Goal: Task Accomplishment & Management: Manage account settings

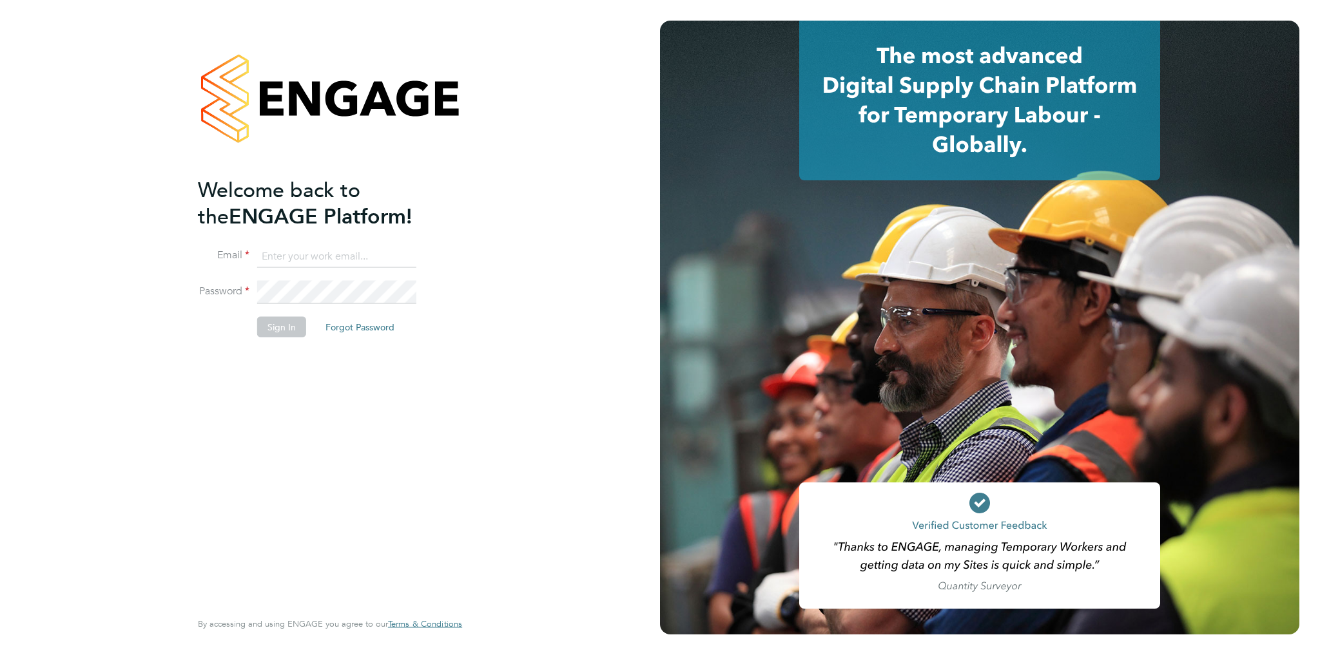
type input "amelia.tuffen@randstadcpe.com"
click at [280, 319] on button "Sign In" at bounding box center [281, 326] width 49 height 21
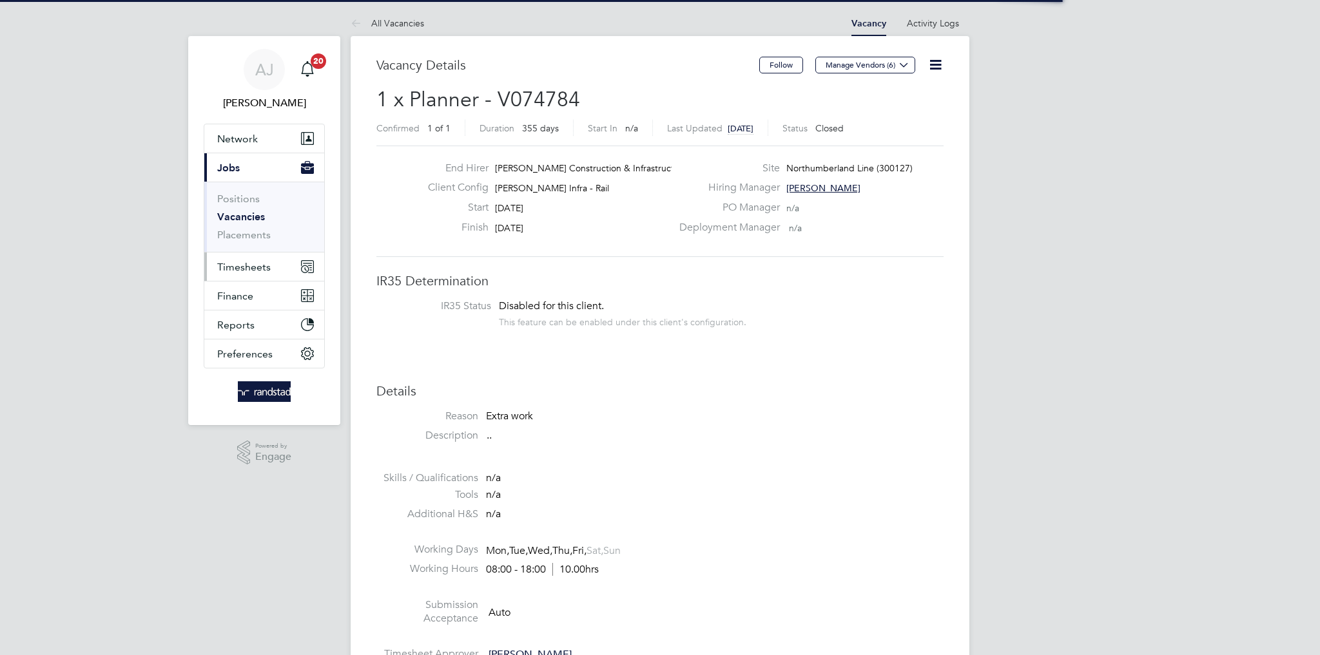
scroll to position [38, 90]
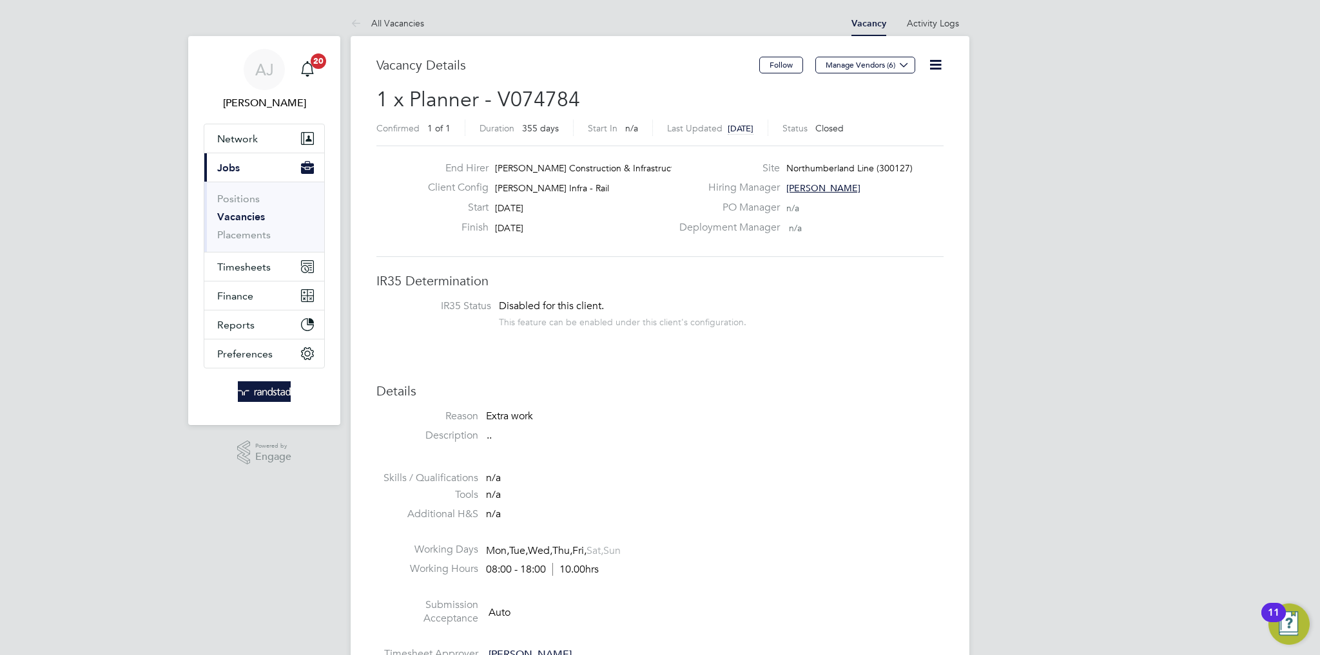
click at [248, 217] on link "Vacancies" at bounding box center [241, 217] width 48 height 12
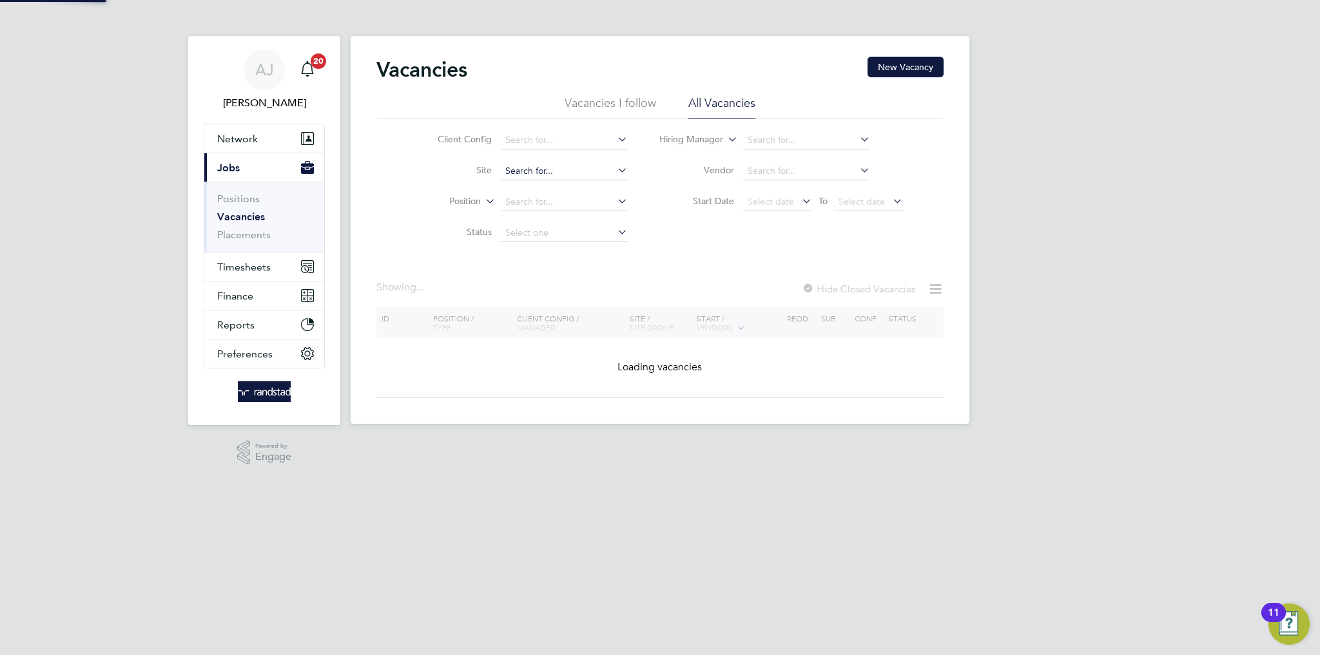
click at [534, 166] on input at bounding box center [564, 171] width 127 height 18
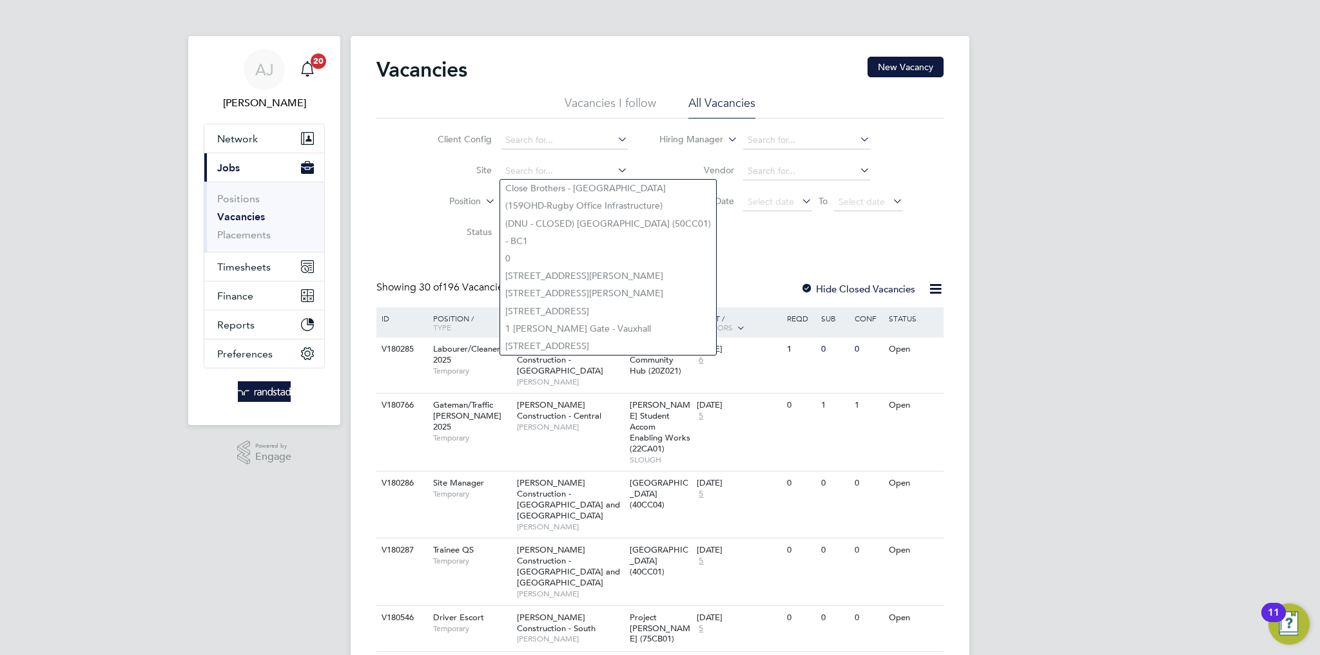
click at [378, 217] on div "Client Config Site Position Status Hiring Manager Vendor Start Date Select date…" at bounding box center [659, 184] width 567 height 130
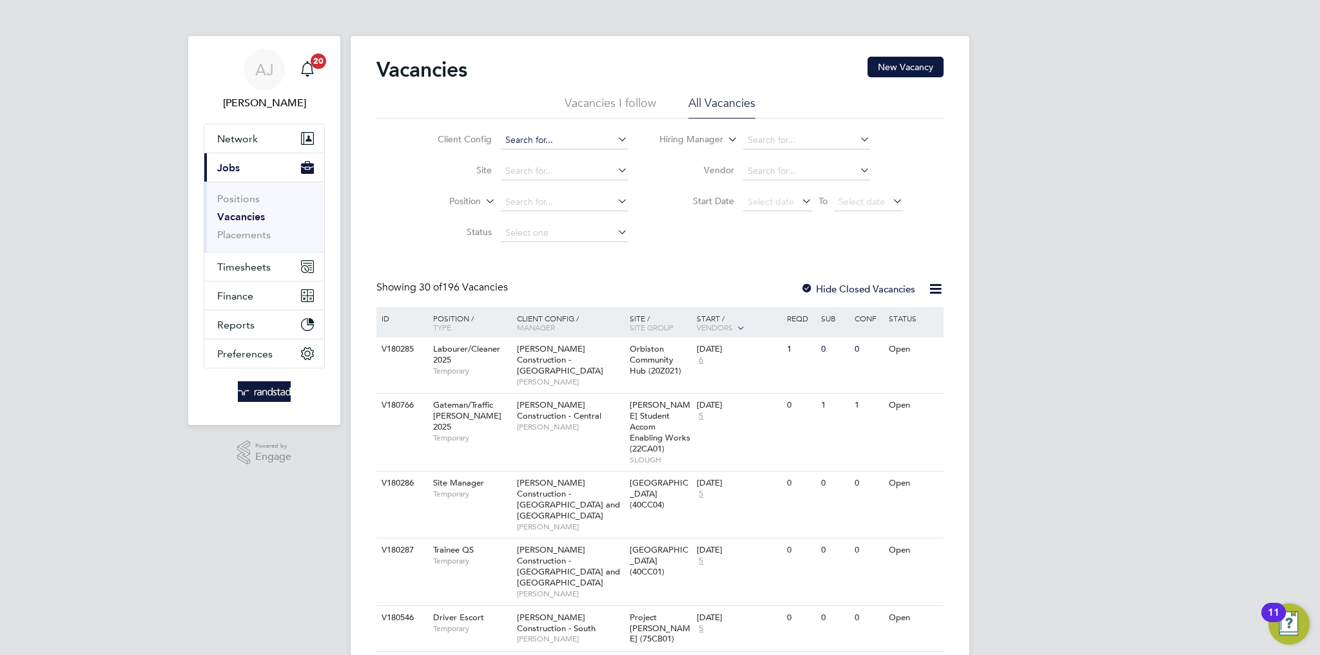
click at [543, 138] on input at bounding box center [564, 140] width 127 height 18
click at [322, 204] on ul "Positions Vacancies Placements" at bounding box center [264, 217] width 120 height 70
click at [553, 171] on input at bounding box center [564, 171] width 127 height 18
click at [309, 241] on ul "Positions Vacancies Placements" at bounding box center [264, 217] width 120 height 70
click at [572, 157] on li "Site" at bounding box center [523, 171] width 242 height 31
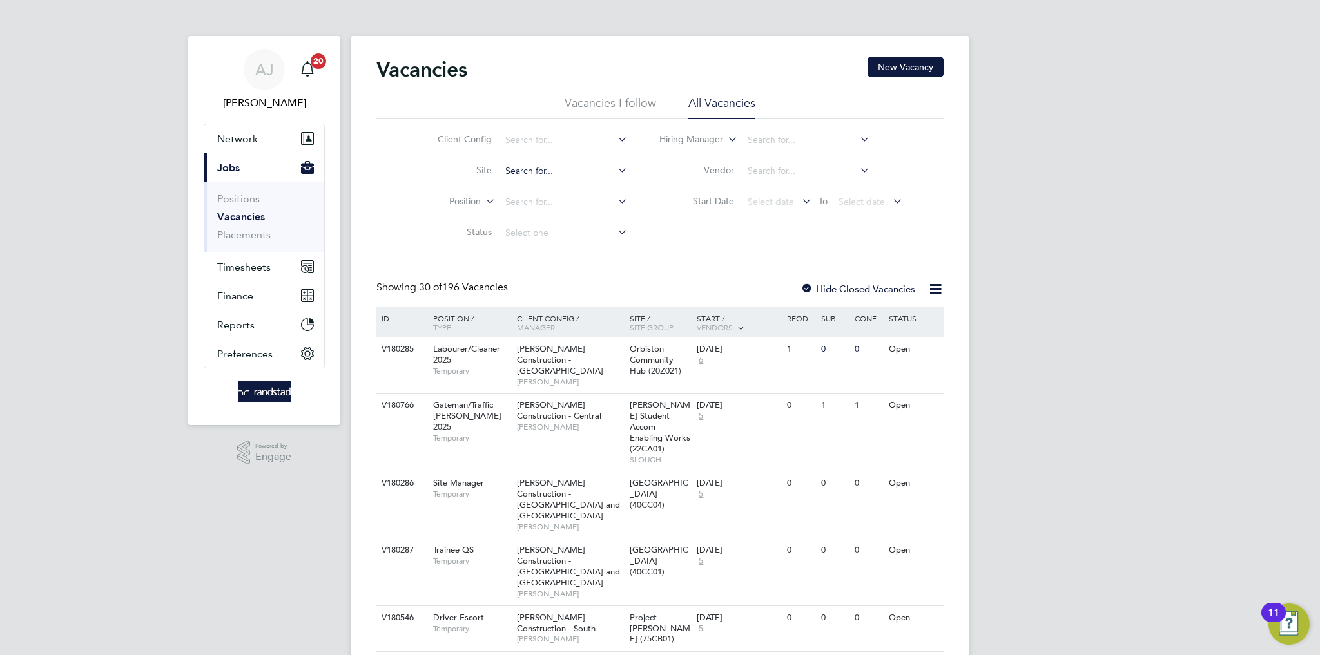
click at [572, 167] on input at bounding box center [564, 171] width 127 height 18
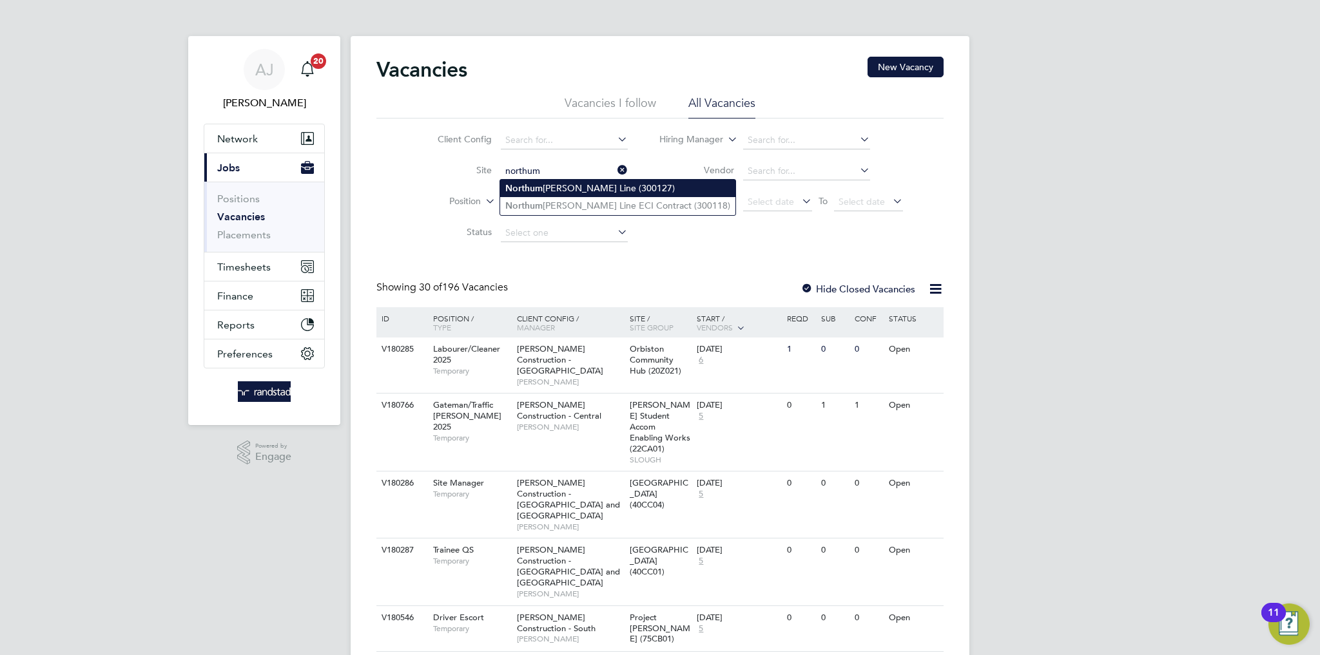
click at [581, 188] on li "Northum berland Line (300127)" at bounding box center [617, 188] width 235 height 17
type input "Northumberland Line (300127)"
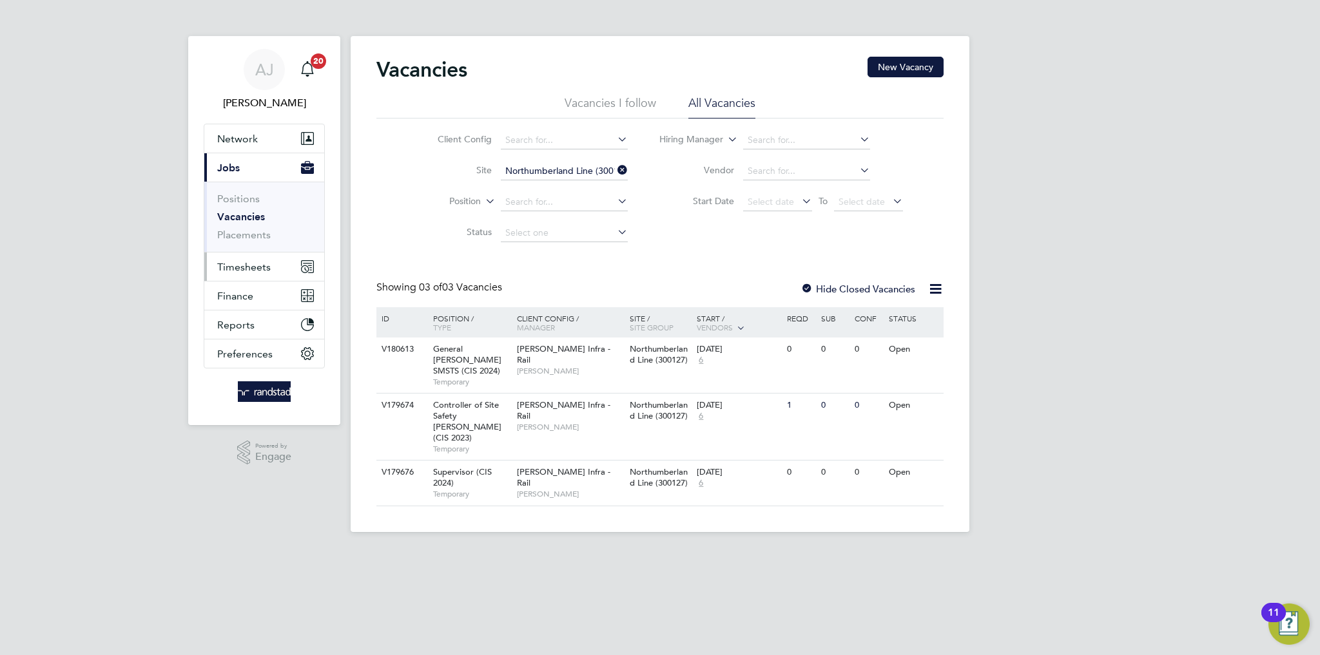
click at [244, 264] on span "Timesheets" at bounding box center [243, 267] width 53 height 12
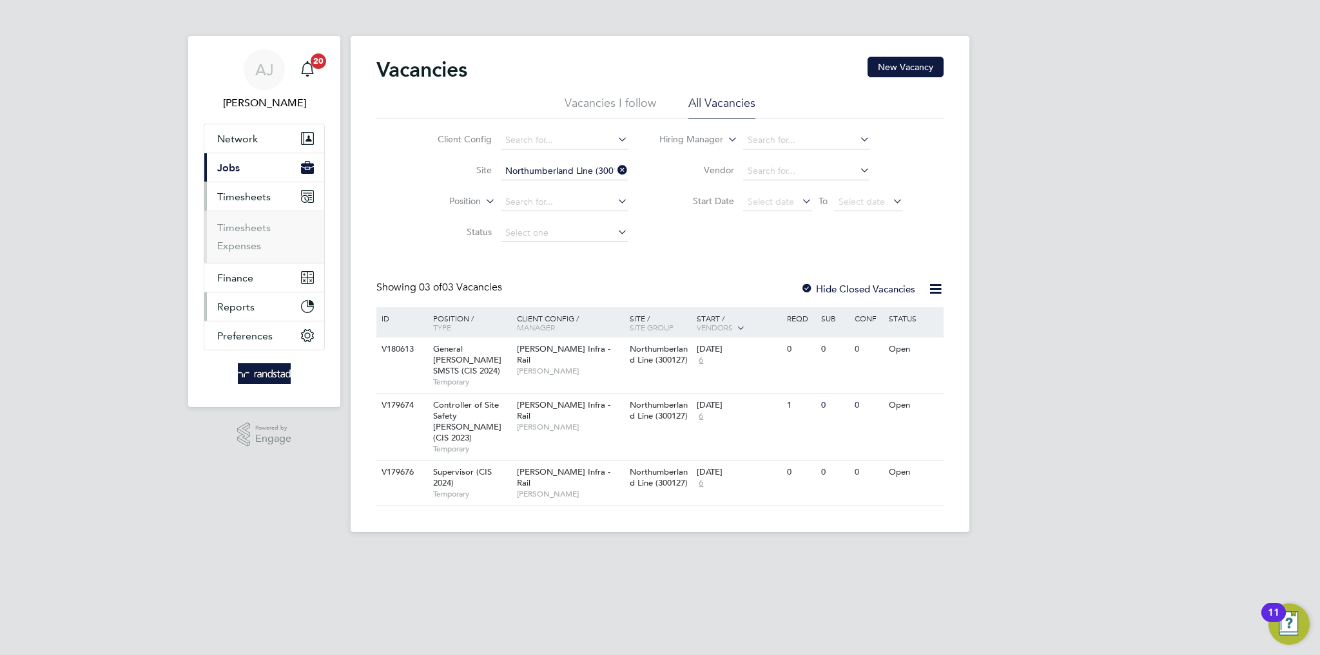
click at [248, 318] on button "Reports" at bounding box center [264, 307] width 120 height 28
click at [244, 188] on button "Timesheets" at bounding box center [264, 196] width 120 height 28
click at [243, 197] on span "Timesheets" at bounding box center [243, 197] width 53 height 12
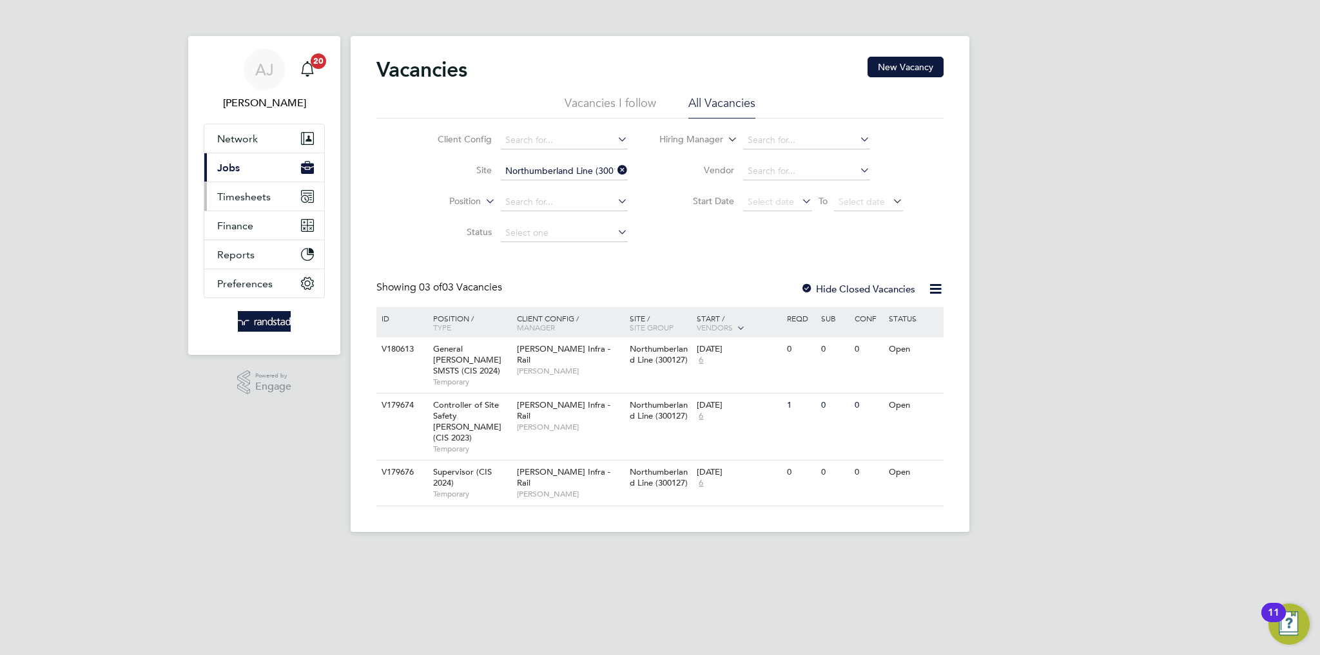
click at [243, 197] on span "Timesheets" at bounding box center [243, 197] width 53 height 12
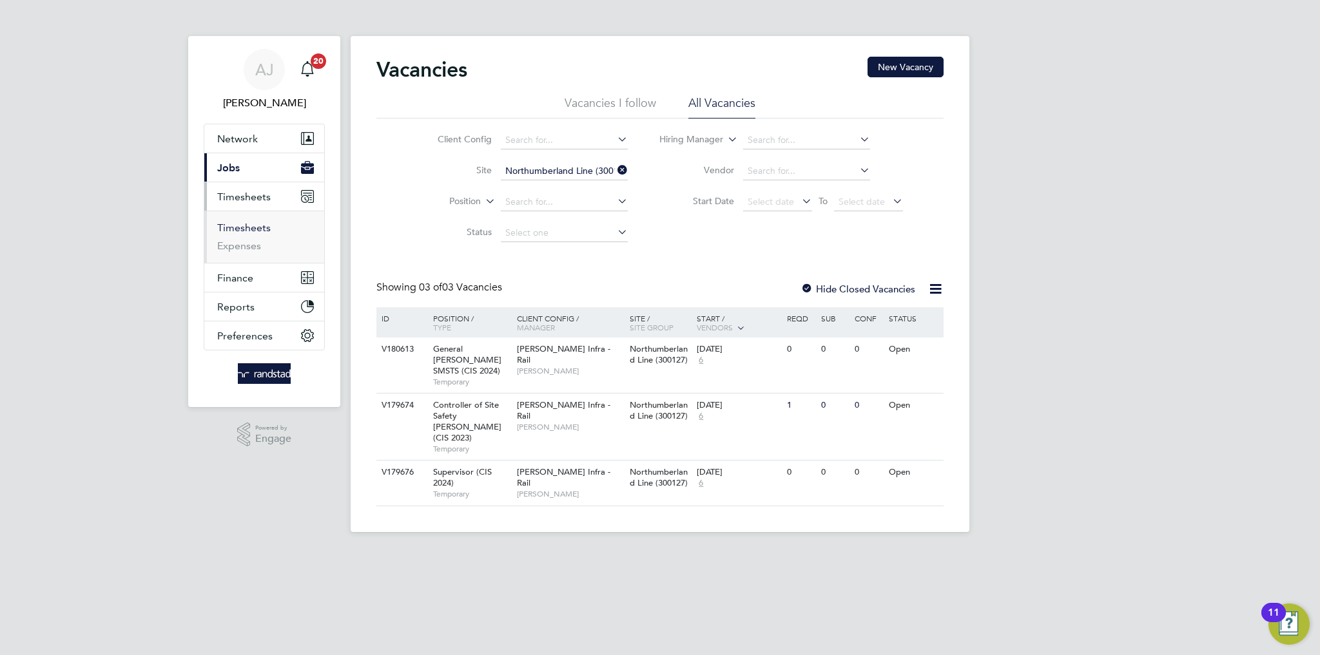
click at [248, 231] on link "Timesheets" at bounding box center [243, 228] width 53 height 12
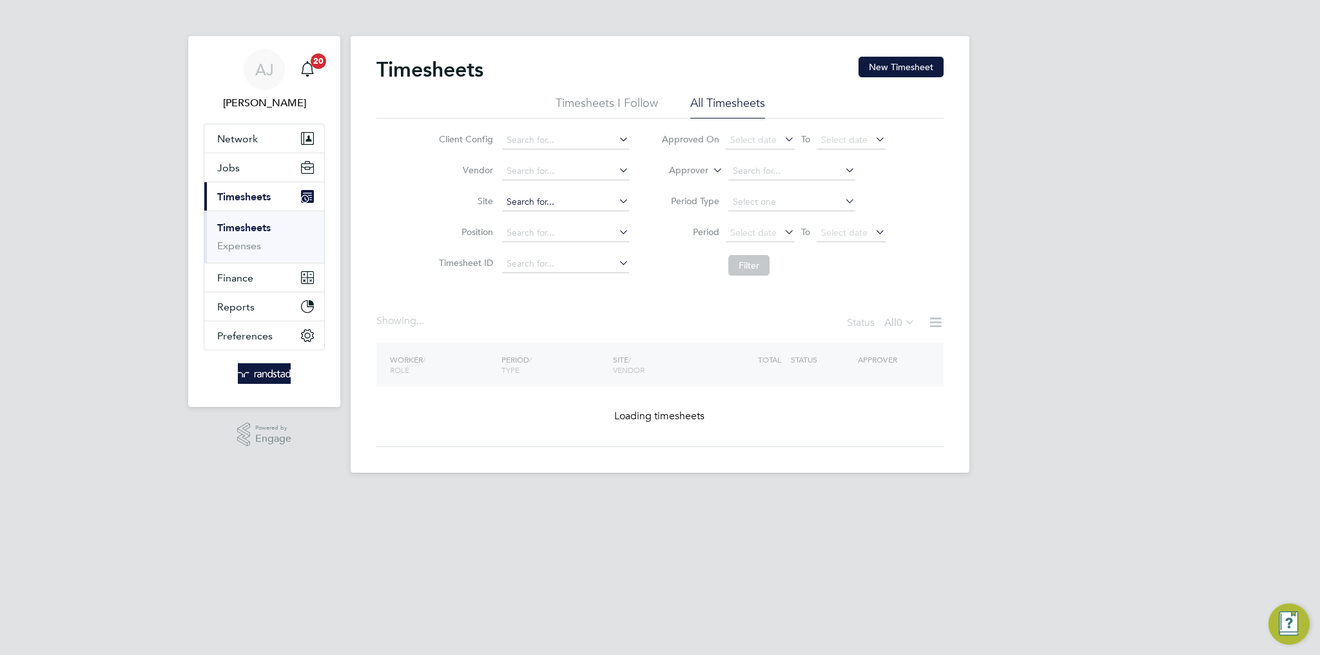
click at [547, 193] on li "Site" at bounding box center [532, 202] width 226 height 31
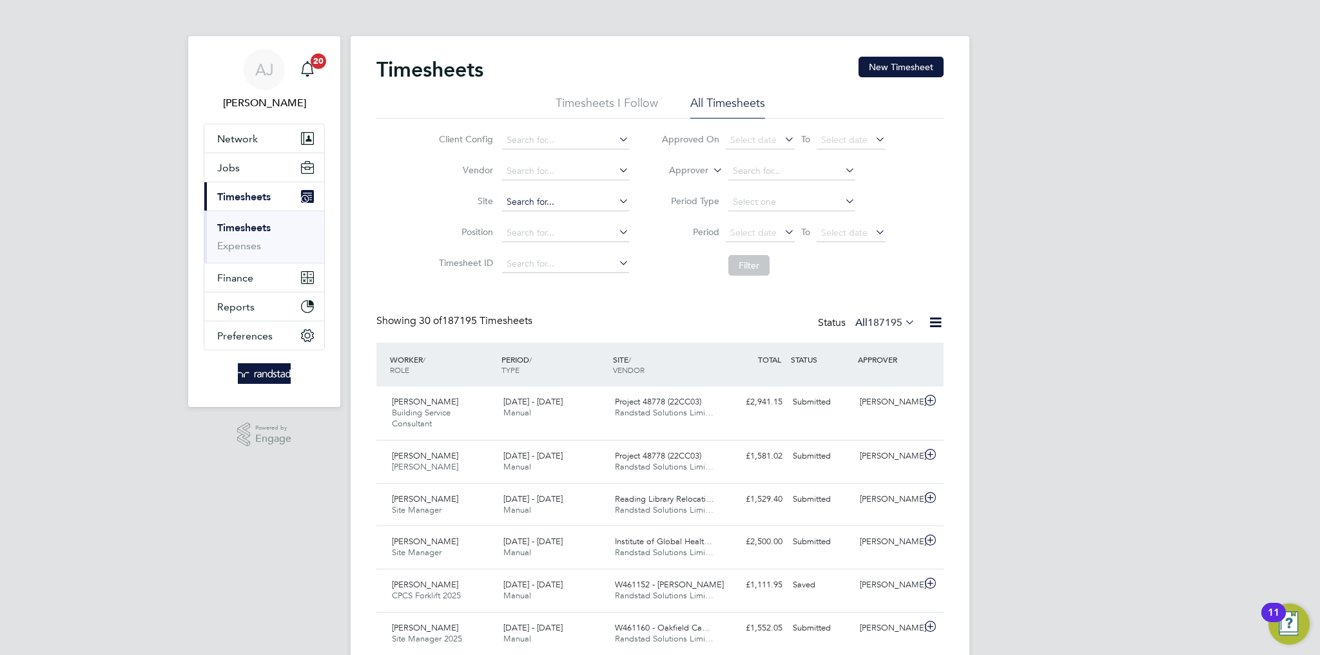
click at [545, 196] on input at bounding box center [565, 202] width 127 height 18
type input "Northumberland Line (300127)"
click at [737, 244] on li "Period Select date To Select date" at bounding box center [773, 233] width 257 height 31
click at [739, 271] on button "Filter" at bounding box center [748, 265] width 41 height 21
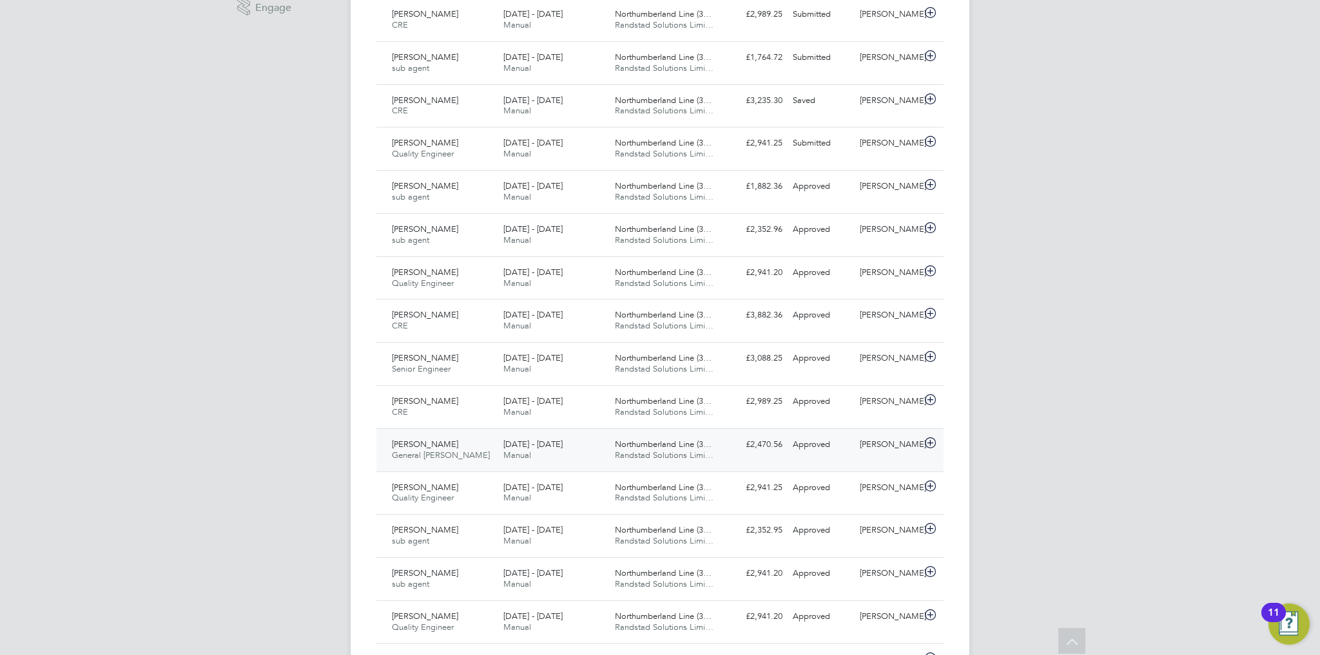
click at [791, 454] on div "Rob Horn General Foreman 13 - 19 Sep 2025 13 - 19 Sep 2025 Manual Northumberlan…" at bounding box center [659, 450] width 567 height 43
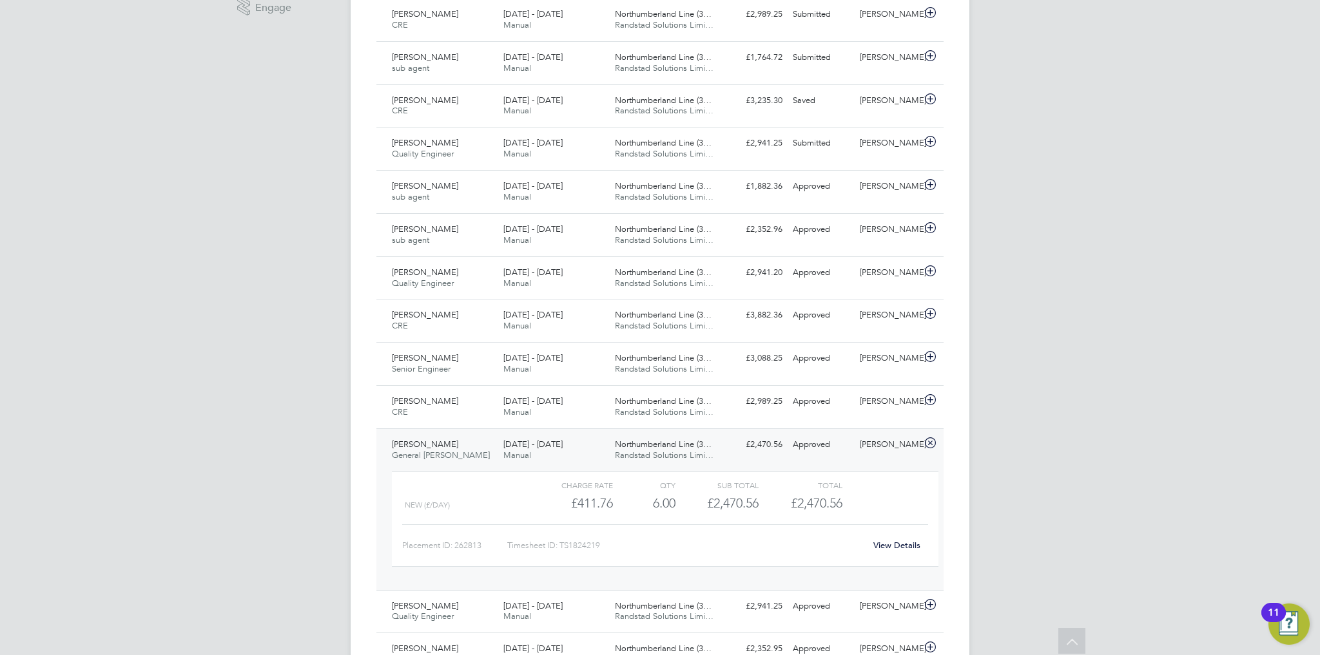
click at [894, 545] on link "View Details" at bounding box center [896, 545] width 47 height 11
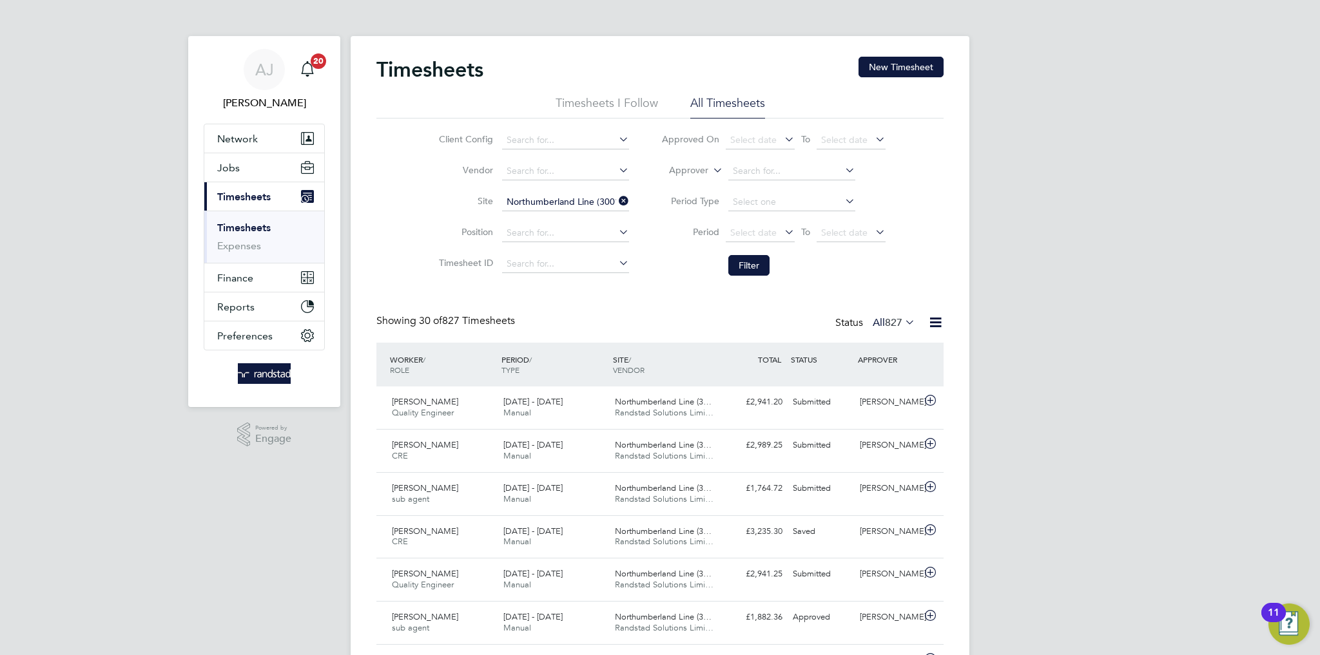
click at [225, 229] on link "Timesheets" at bounding box center [243, 228] width 53 height 12
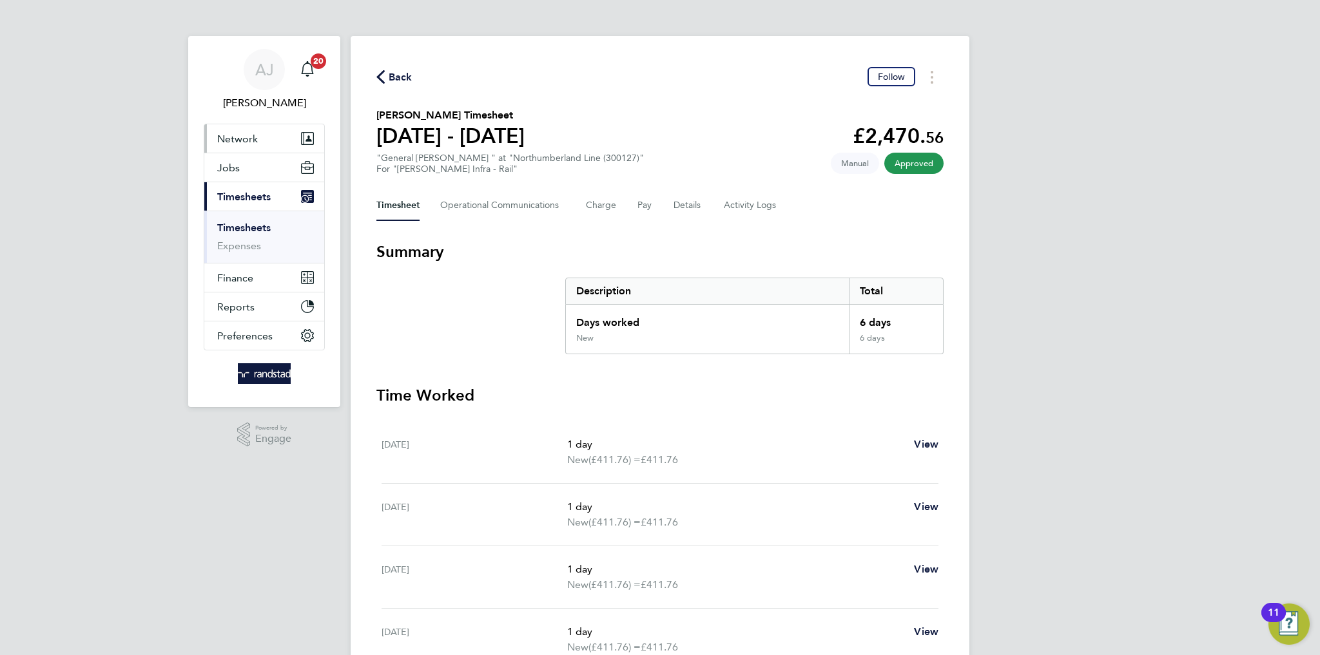
click at [253, 139] on span "Network" at bounding box center [237, 139] width 41 height 12
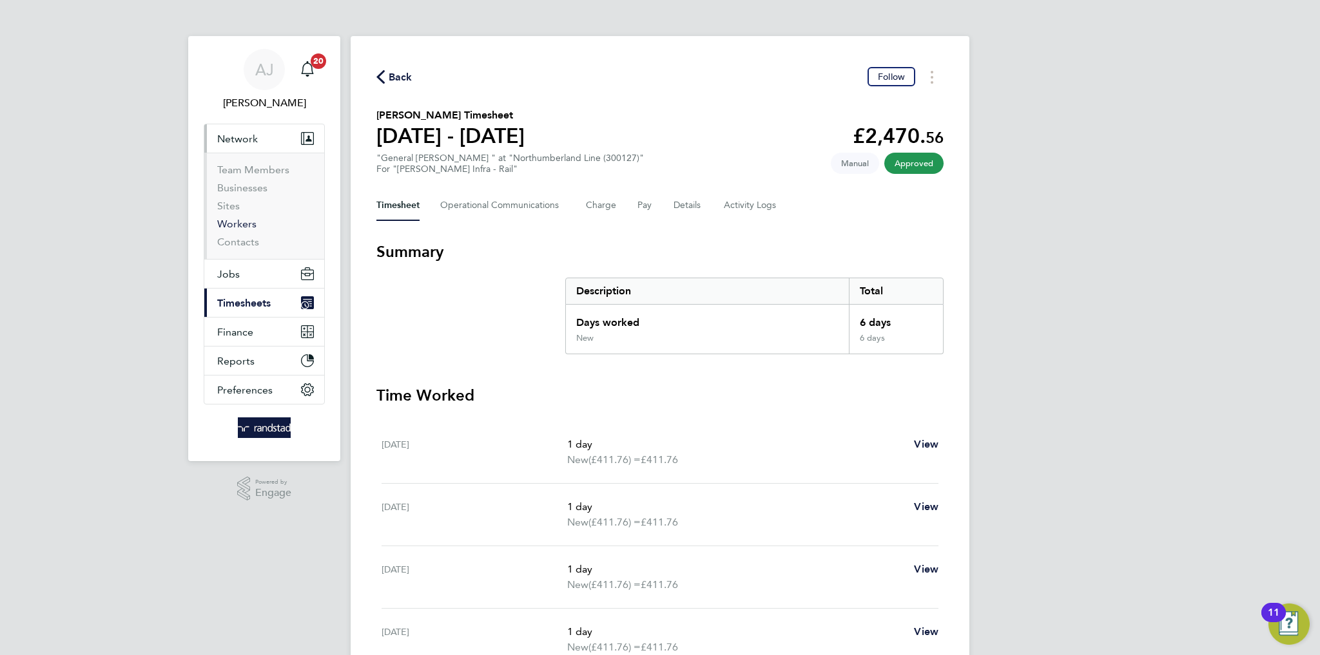
click at [235, 224] on link "Workers" at bounding box center [236, 224] width 39 height 12
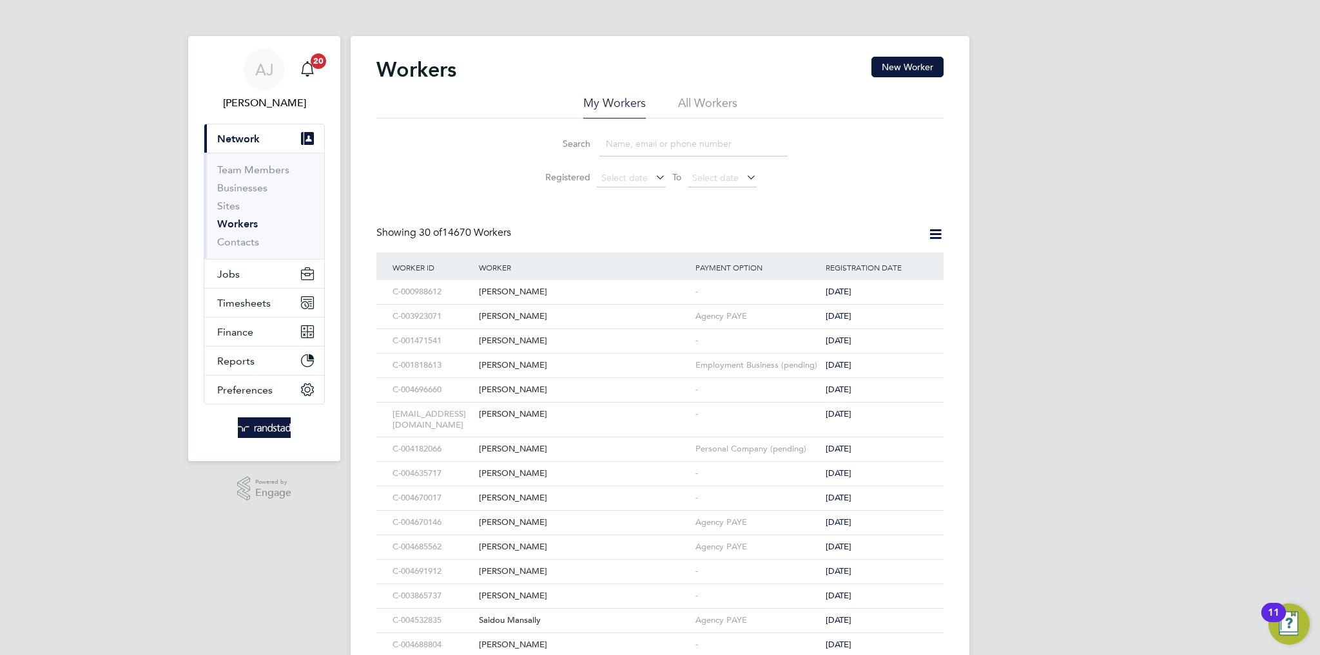
click at [244, 137] on span "Network" at bounding box center [238, 139] width 43 height 12
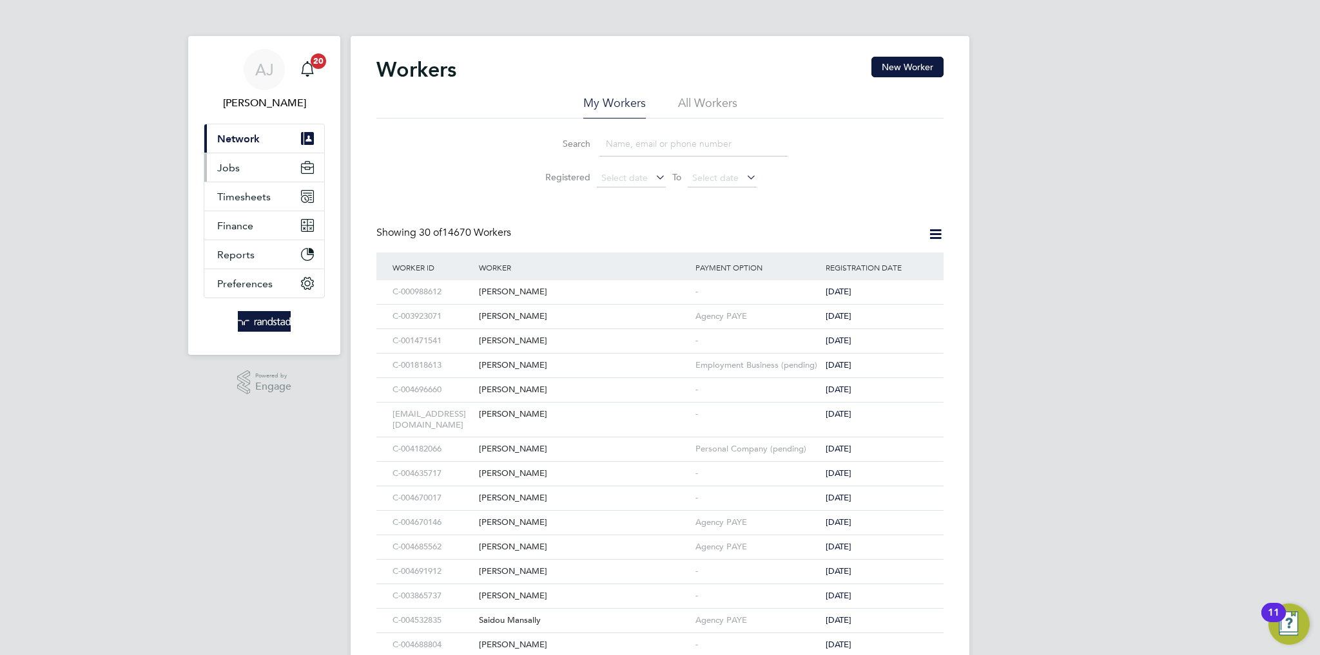
click at [228, 162] on span "Jobs" at bounding box center [228, 168] width 23 height 12
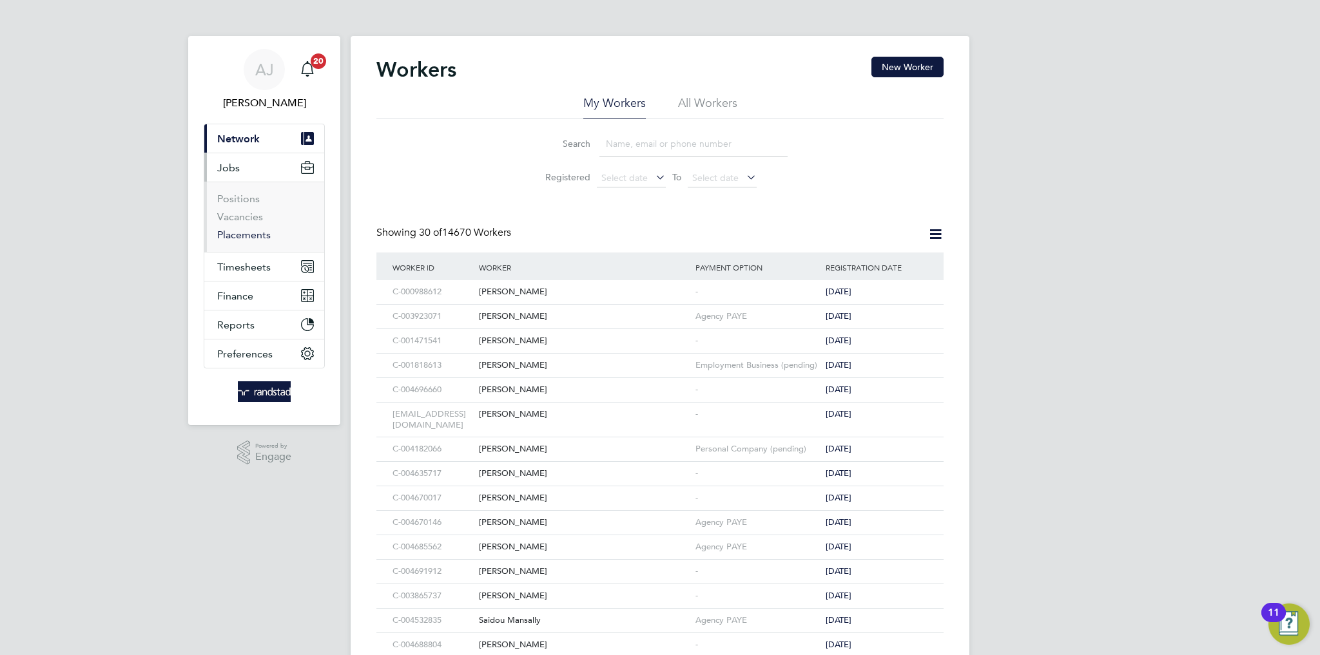
click at [231, 238] on link "Placements" at bounding box center [243, 235] width 53 height 12
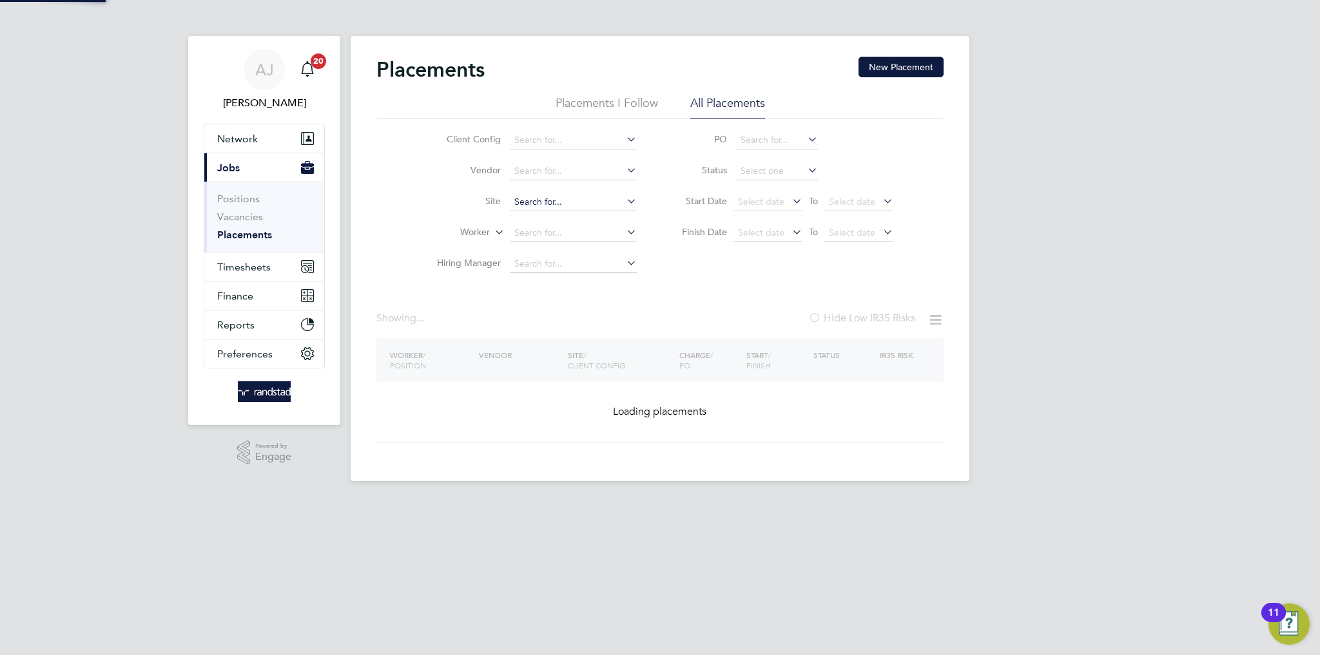
click at [553, 199] on input at bounding box center [573, 202] width 127 height 18
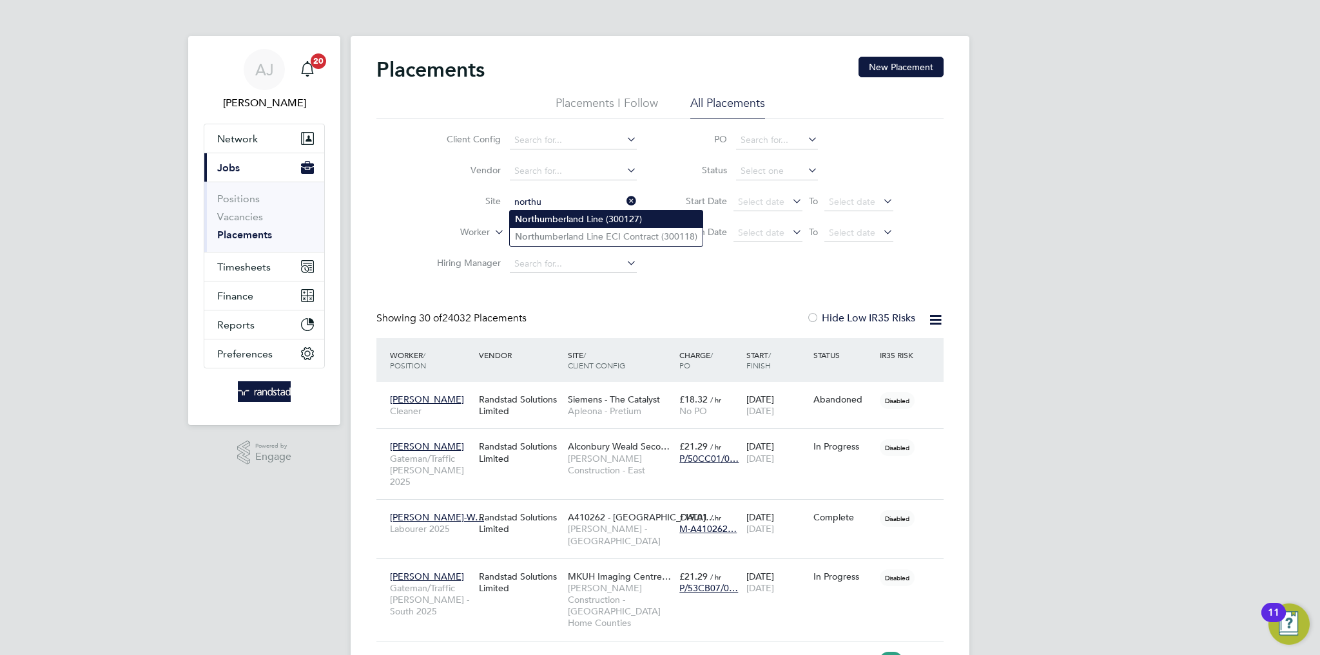
type input "Northumberland Line (300127)"
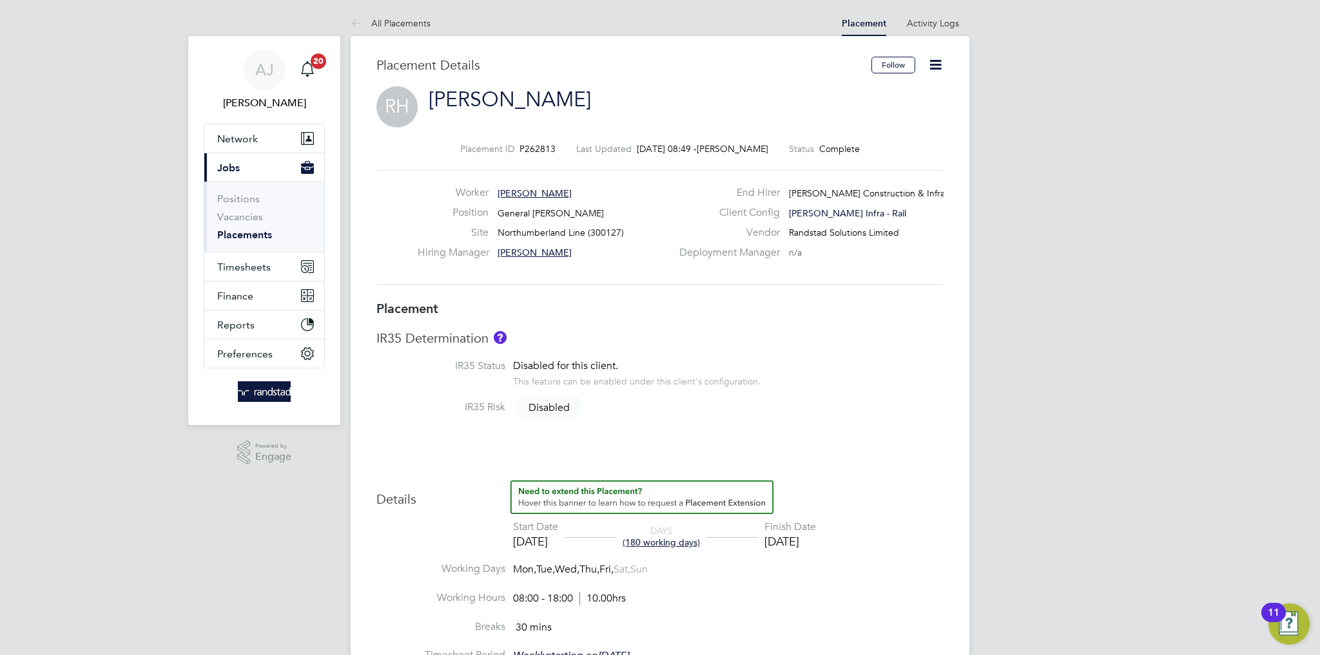
click at [244, 239] on link "Placements" at bounding box center [244, 235] width 55 height 12
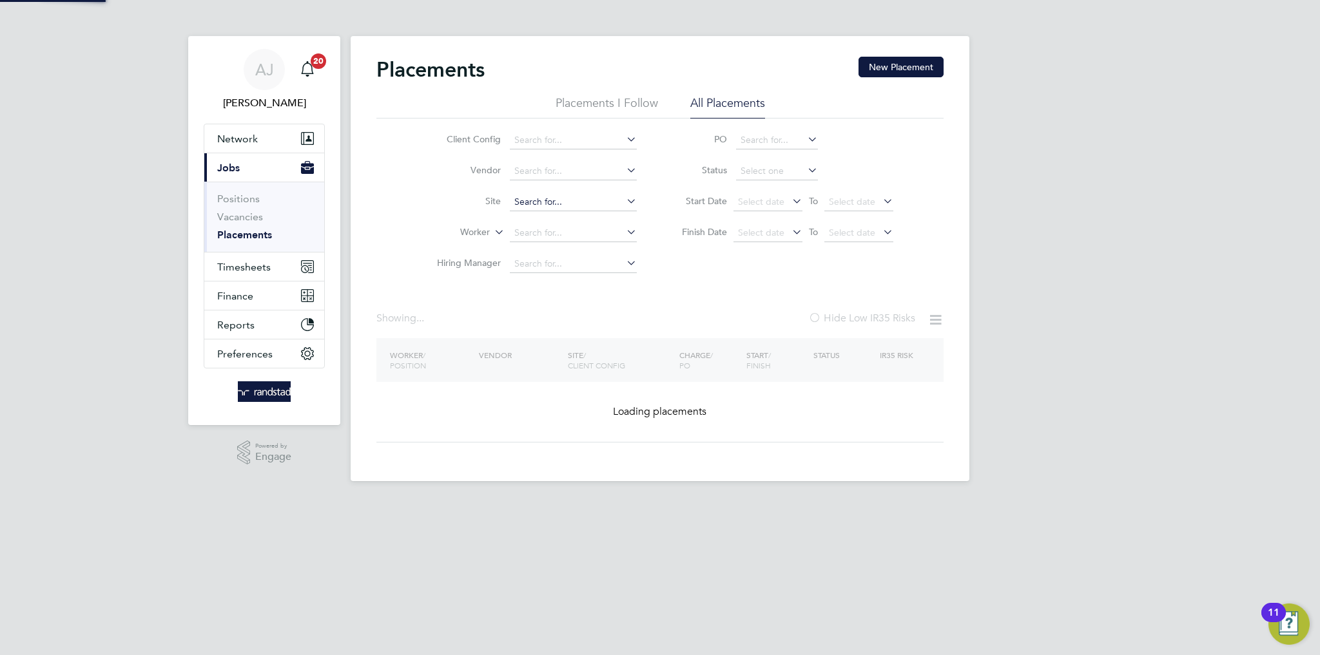
click at [554, 198] on input at bounding box center [573, 202] width 127 height 18
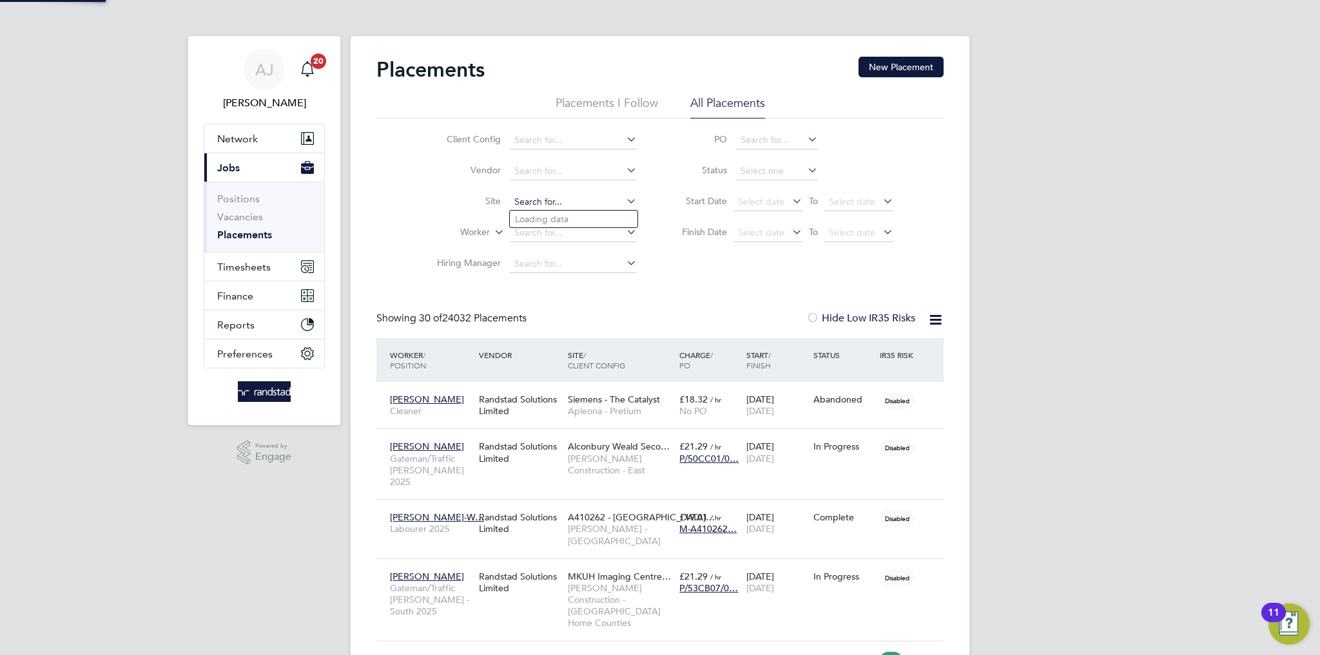
scroll to position [12, 61]
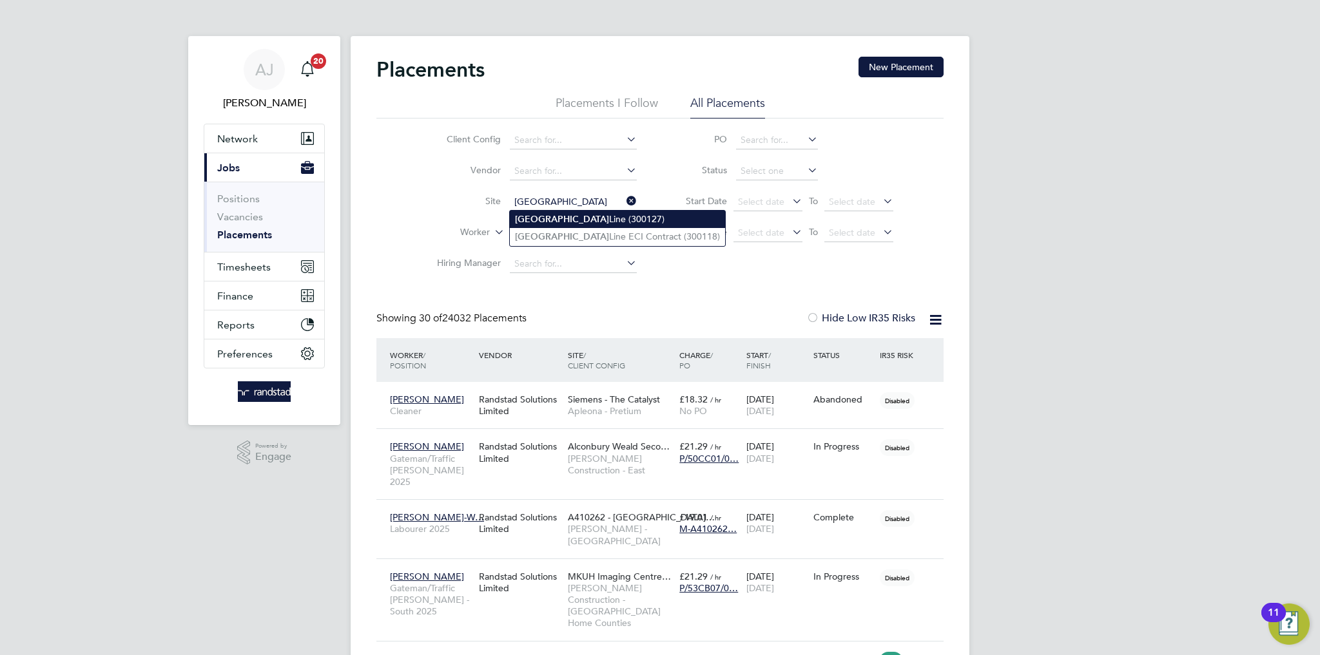
type input "Northumberland Line (300127)"
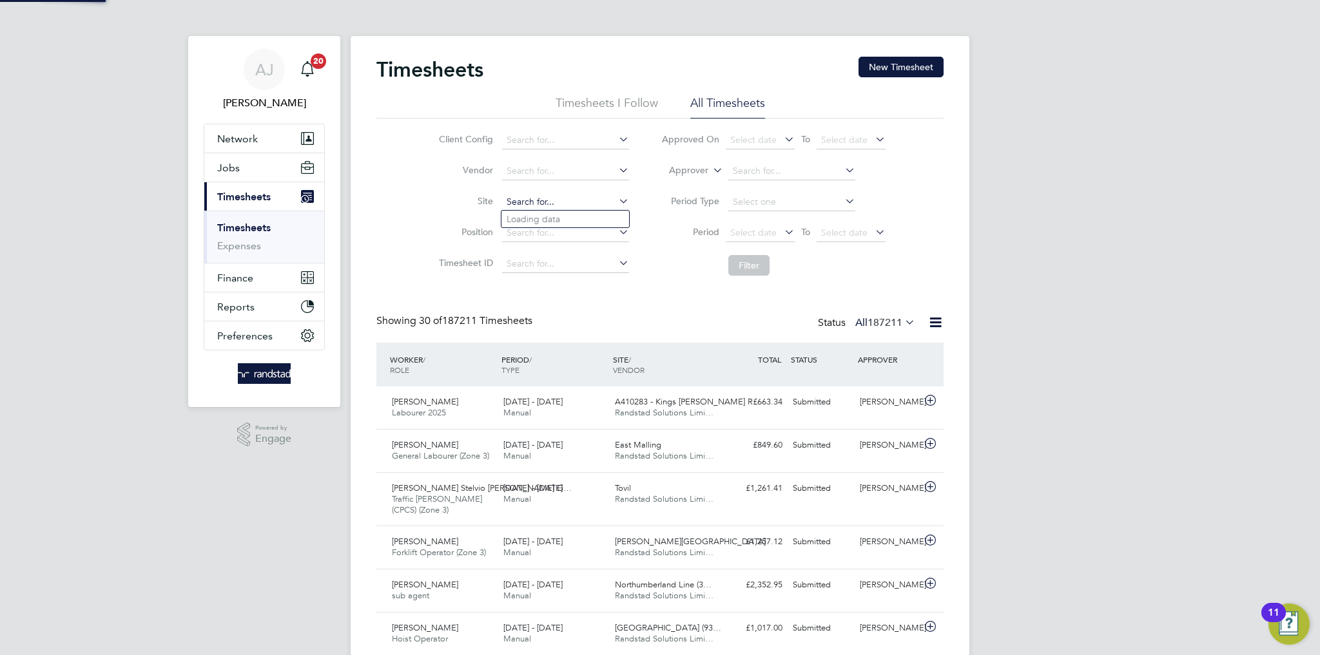
click at [526, 196] on input at bounding box center [565, 202] width 127 height 18
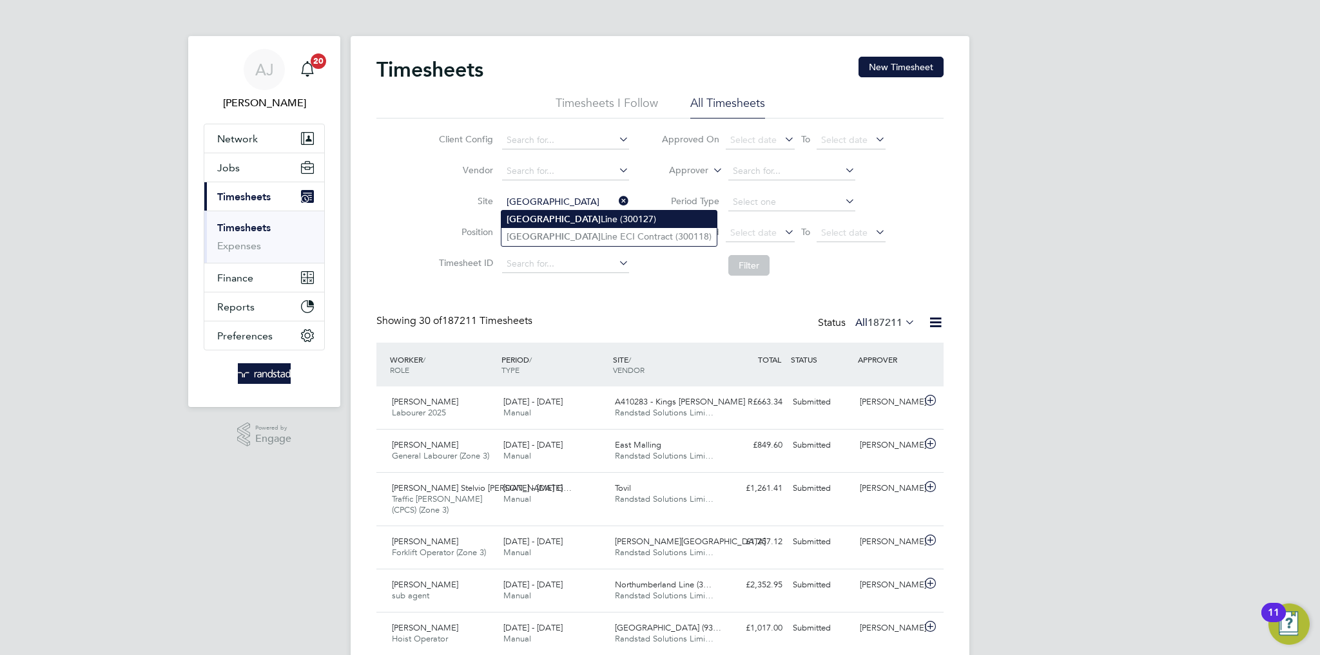
type input "Northumberland Line (300127)"
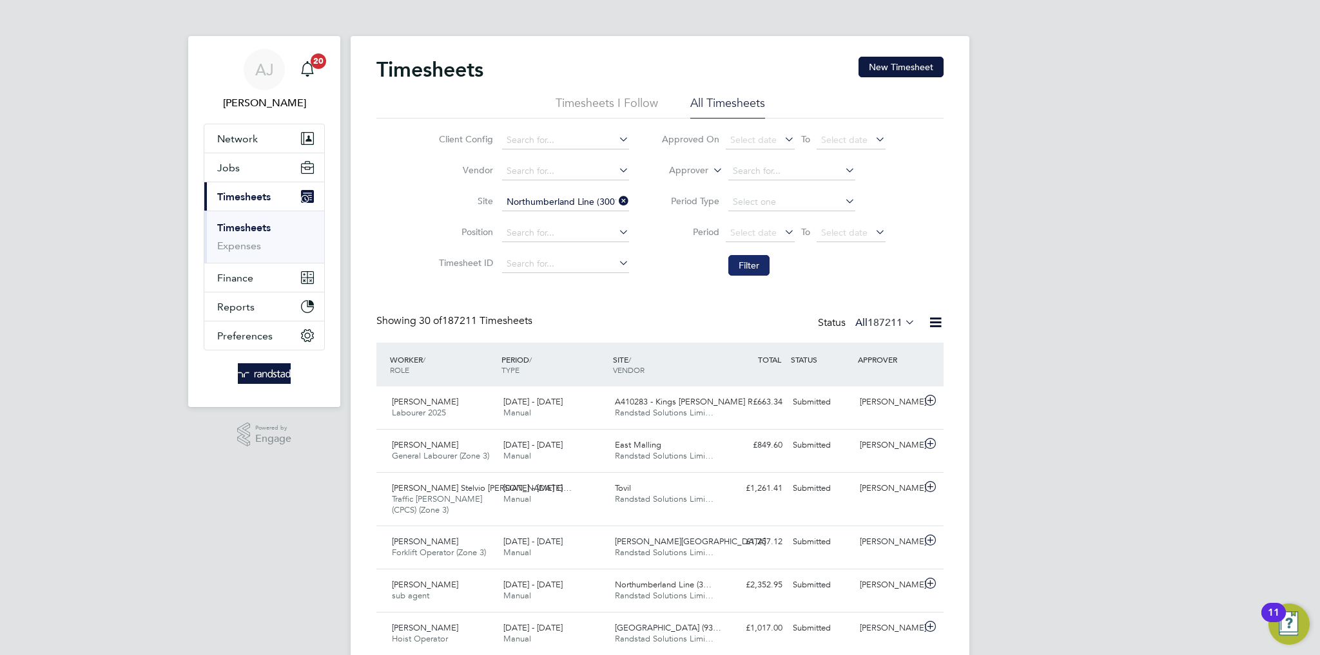
click at [749, 263] on button "Filter" at bounding box center [748, 265] width 41 height 21
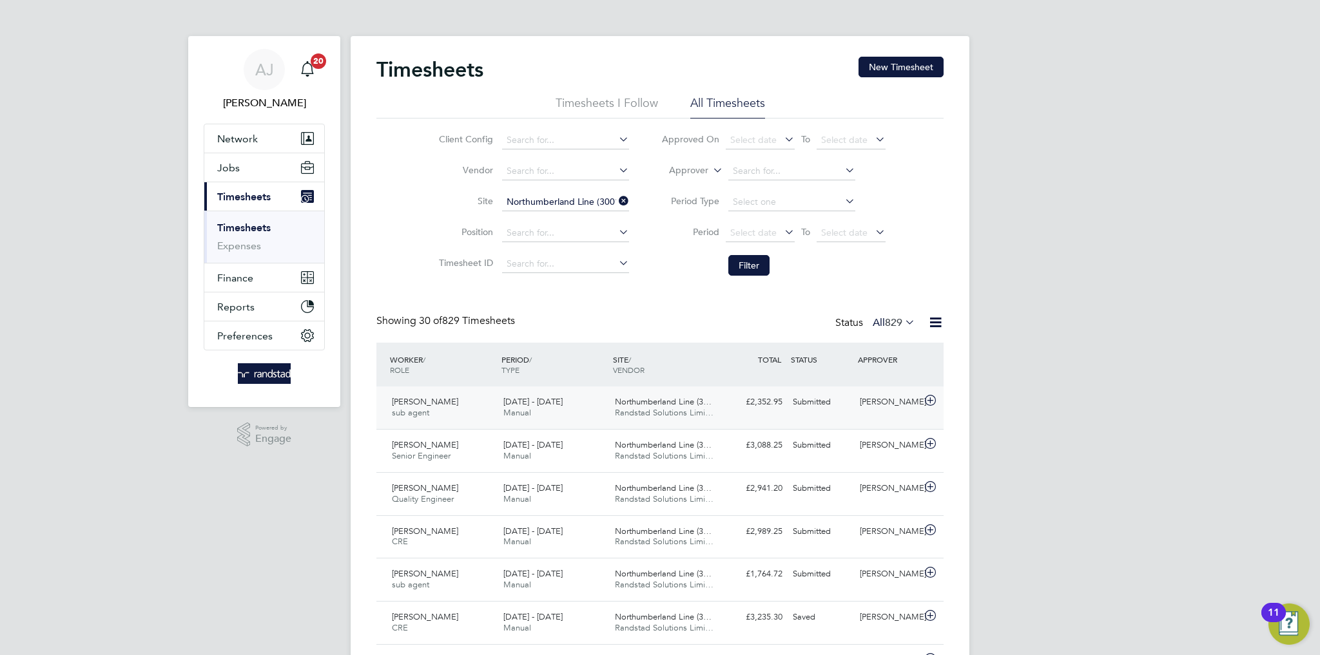
click at [677, 403] on span "Northumberland Line (3…" at bounding box center [663, 401] width 97 height 11
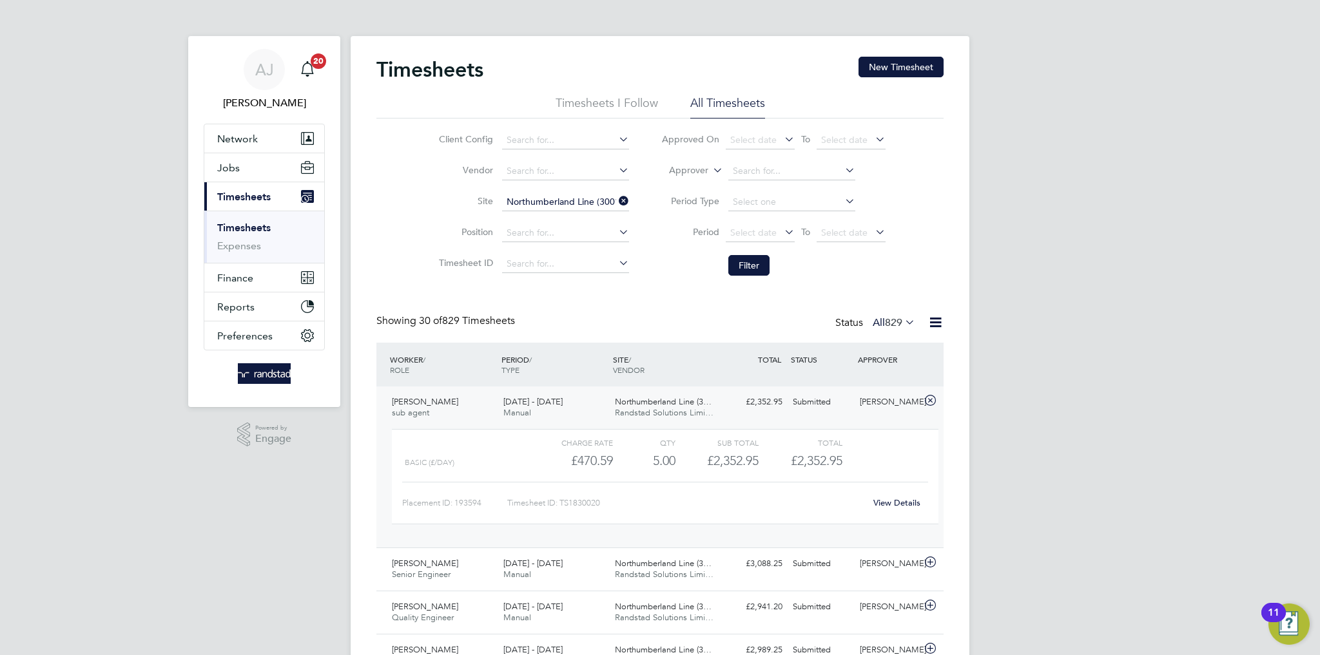
click at [898, 501] on link "View Details" at bounding box center [896, 503] width 47 height 11
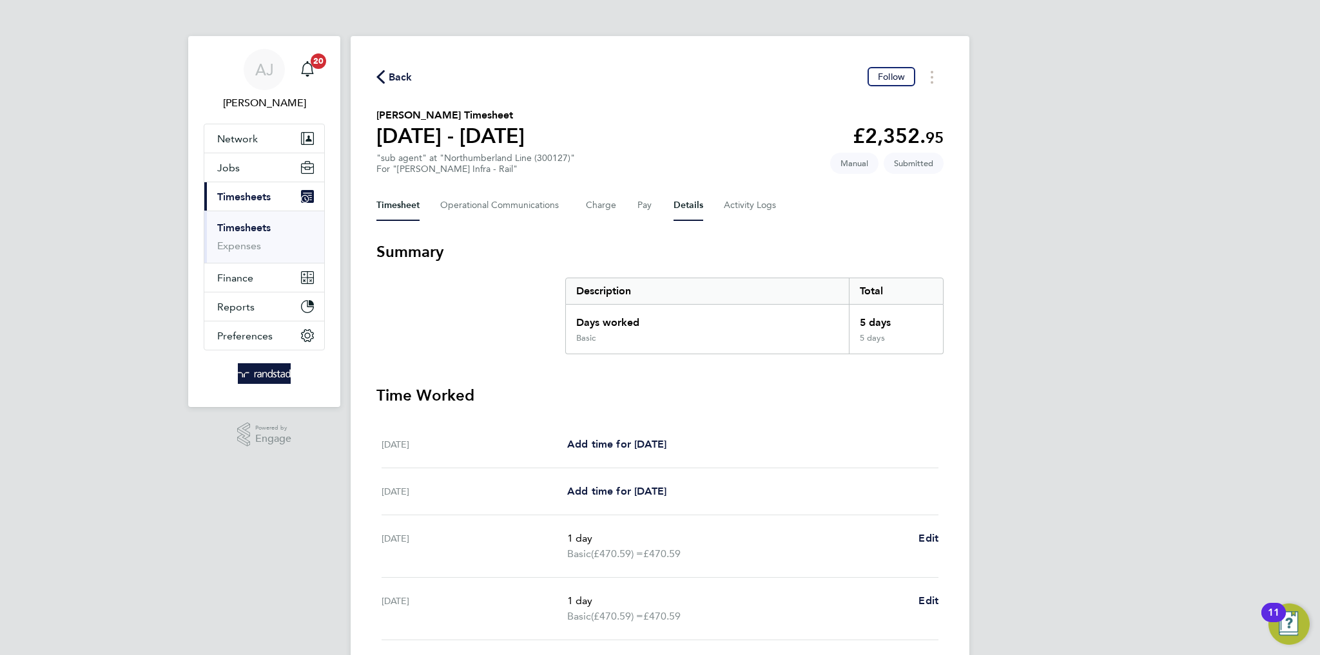
click at [699, 202] on button "Details" at bounding box center [689, 205] width 30 height 31
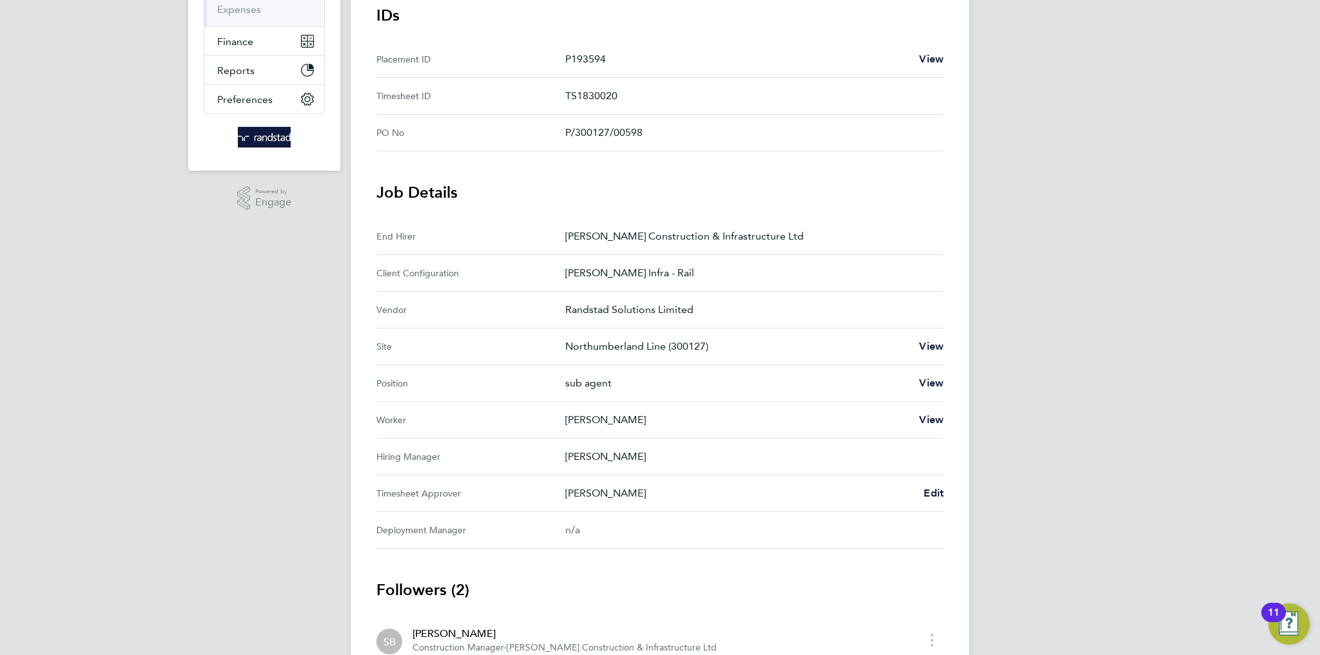
scroll to position [357, 0]
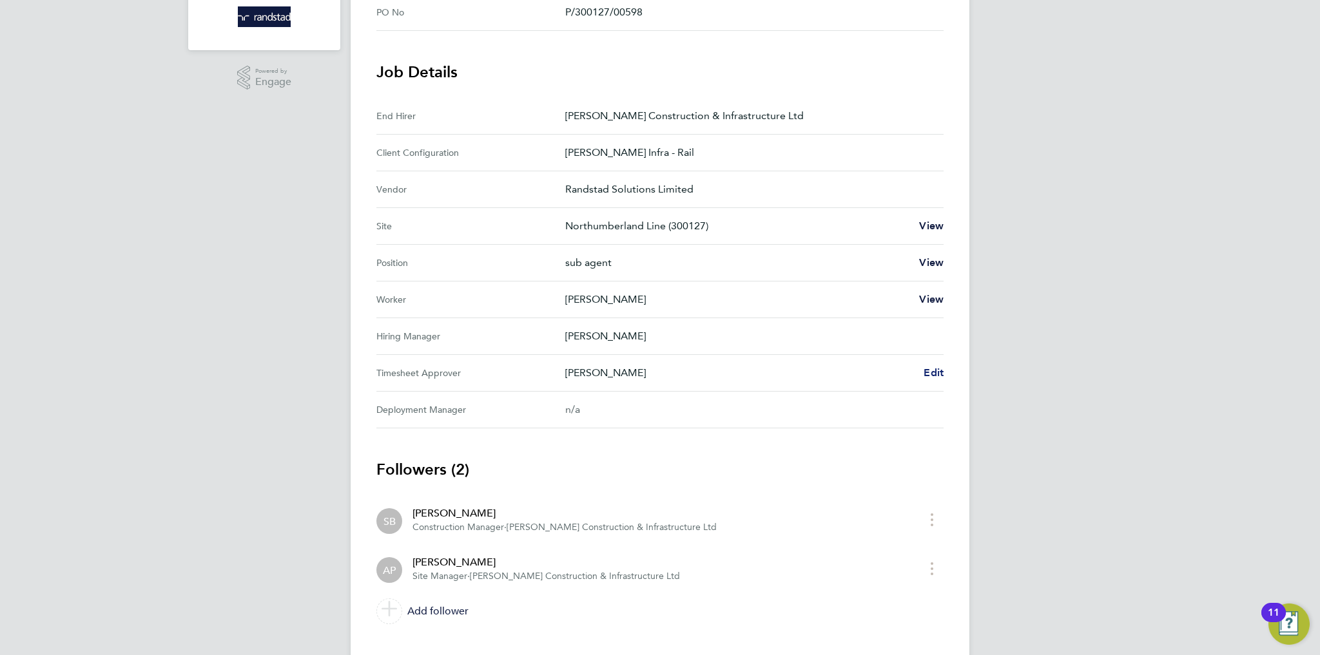
click at [933, 367] on span "Edit" at bounding box center [934, 373] width 20 height 12
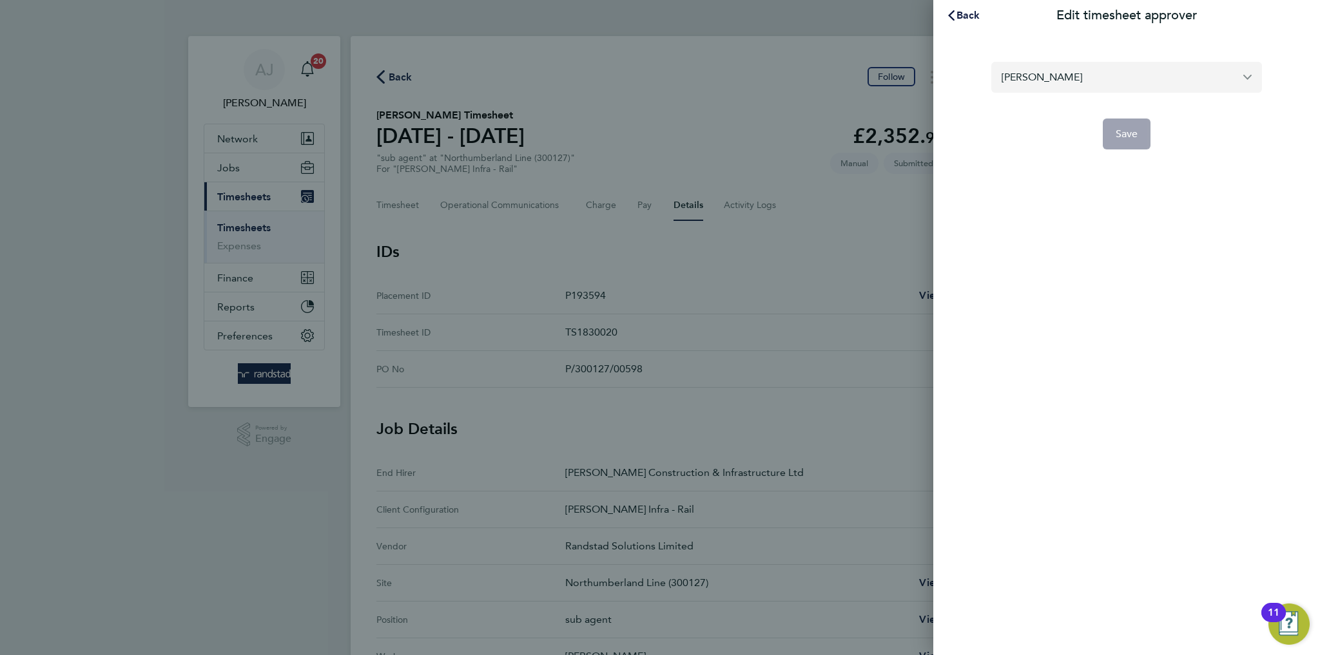
click at [1019, 82] on input "[PERSON_NAME]" at bounding box center [1126, 77] width 271 height 30
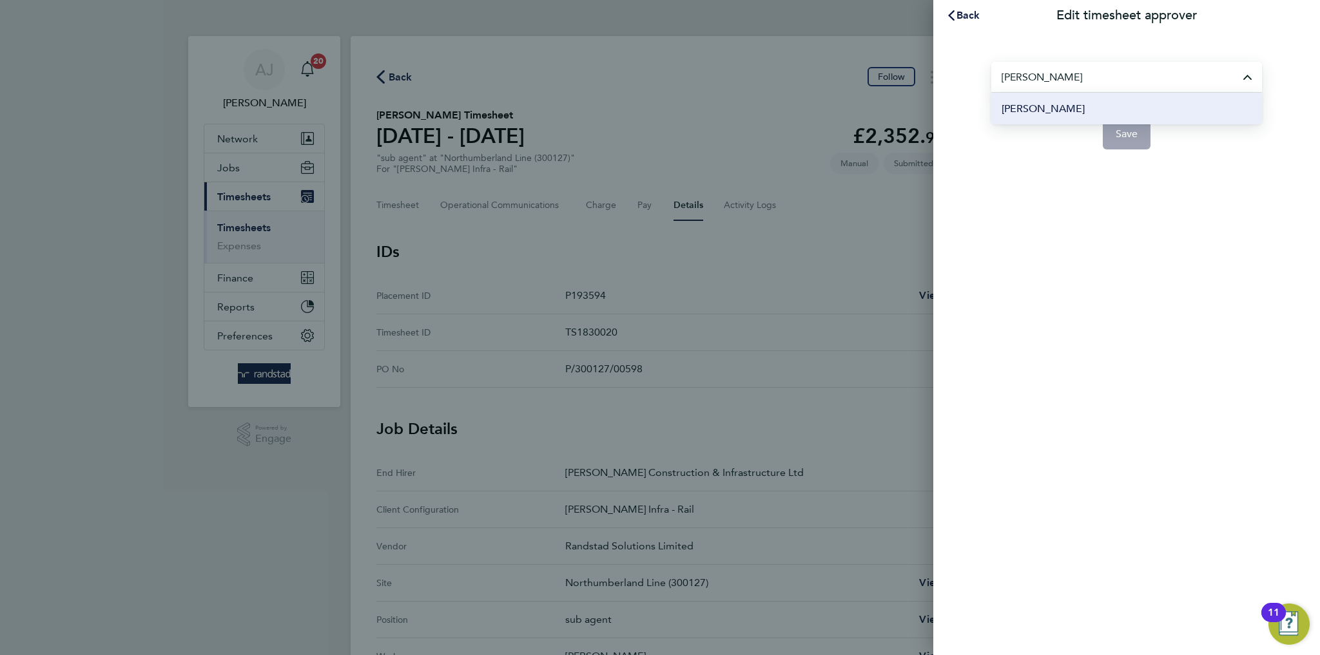
click at [1081, 100] on li "[PERSON_NAME]" at bounding box center [1126, 109] width 271 height 32
type input "[PERSON_NAME]"
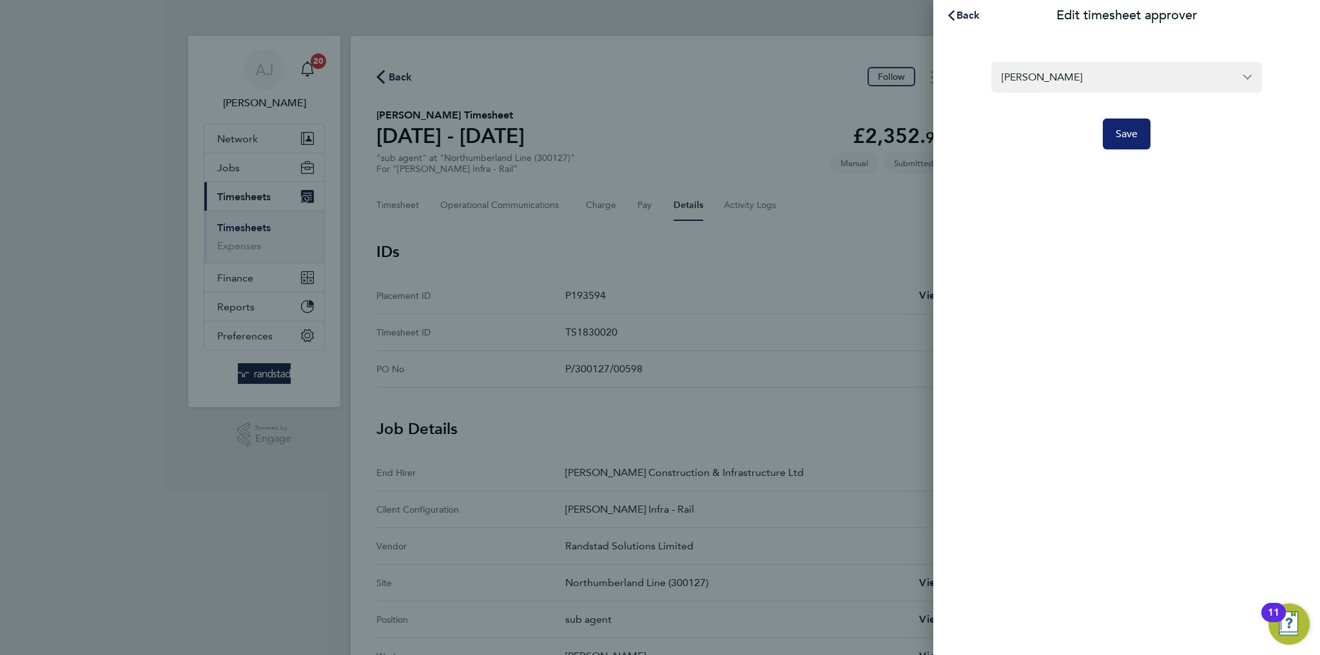
click at [1131, 138] on span "Save" at bounding box center [1127, 134] width 23 height 13
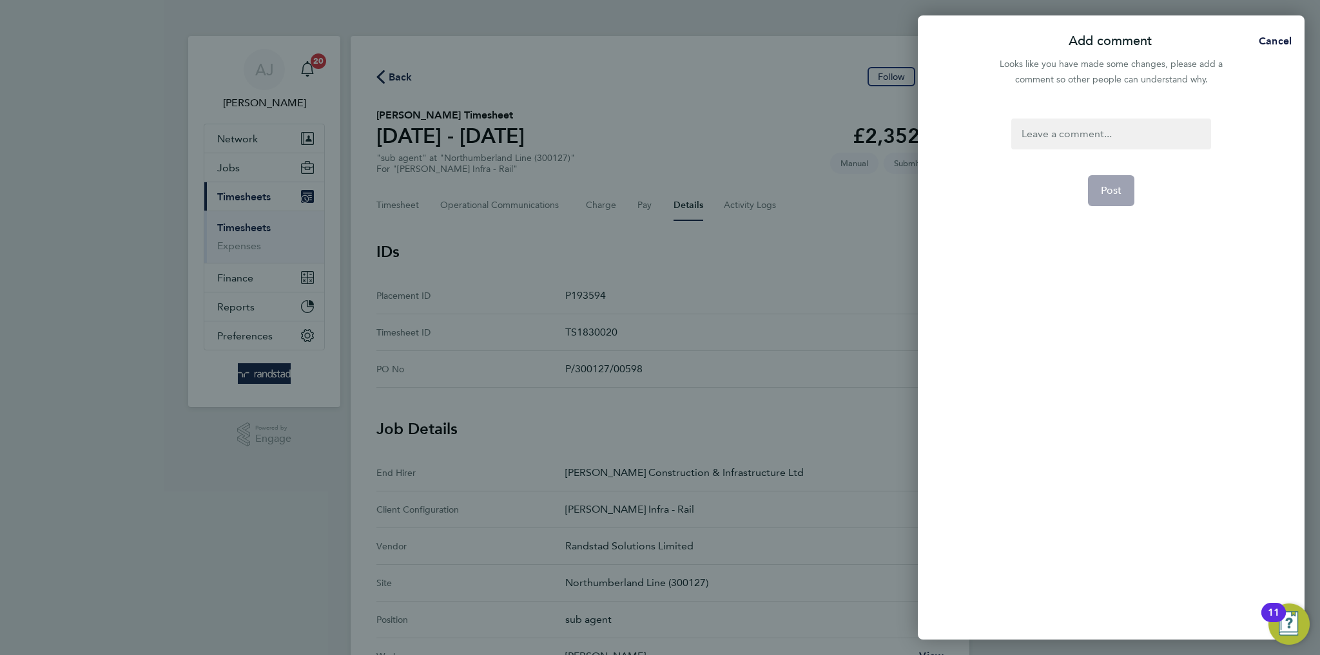
click at [1112, 131] on div at bounding box center [1110, 134] width 199 height 31
drag, startPoint x: 1135, startPoint y: 186, endPoint x: 1110, endPoint y: 189, distance: 25.3
click at [1135, 186] on form "As requested Post" at bounding box center [1110, 287] width 209 height 337
click at [1107, 189] on span "Post" at bounding box center [1111, 190] width 21 height 13
